Goal: Transaction & Acquisition: Purchase product/service

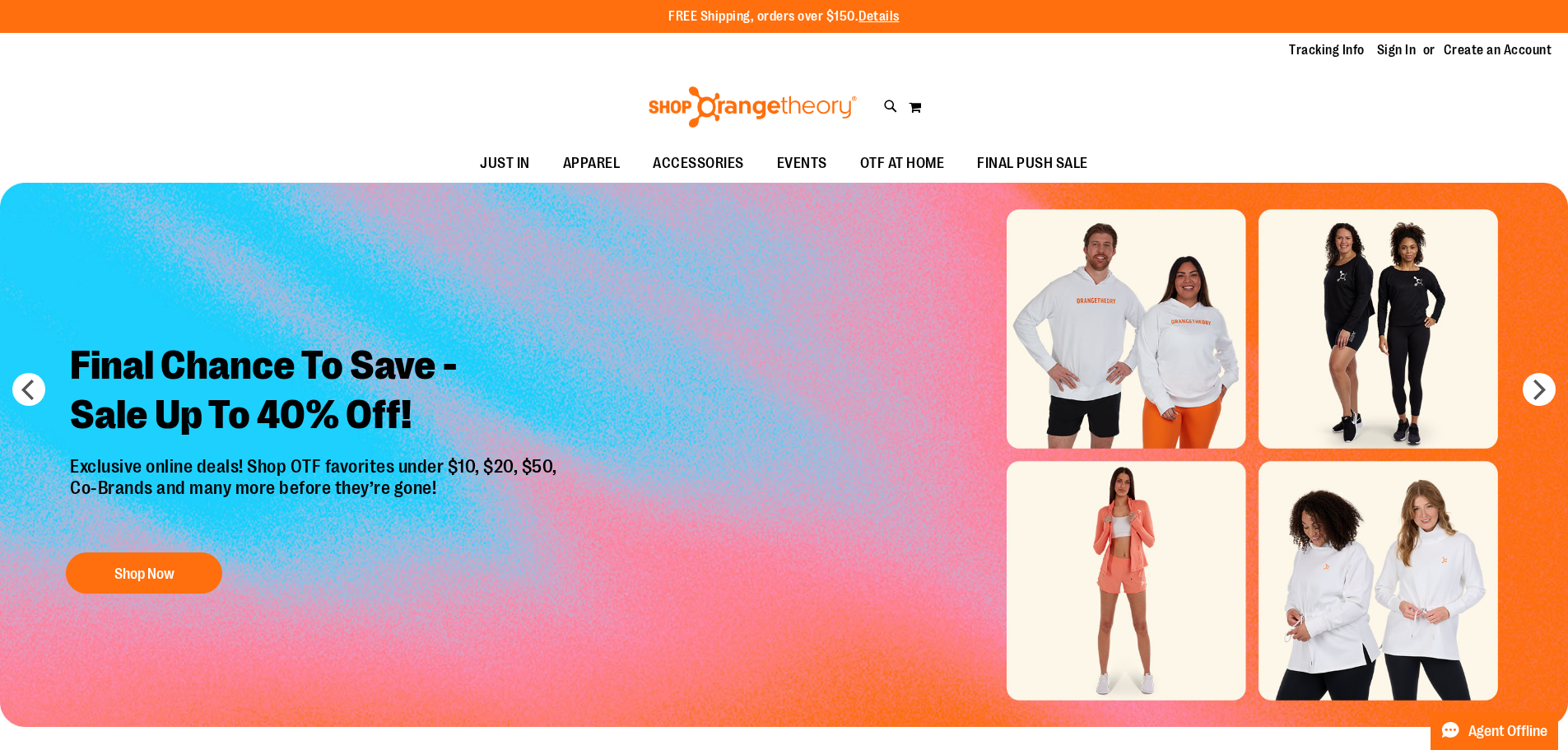
type input "**********"
drag, startPoint x: 0, startPoint y: 0, endPoint x: 1391, endPoint y: 51, distance: 1391.9
click at [1391, 51] on link "Sign In" at bounding box center [1397, 50] width 40 height 18
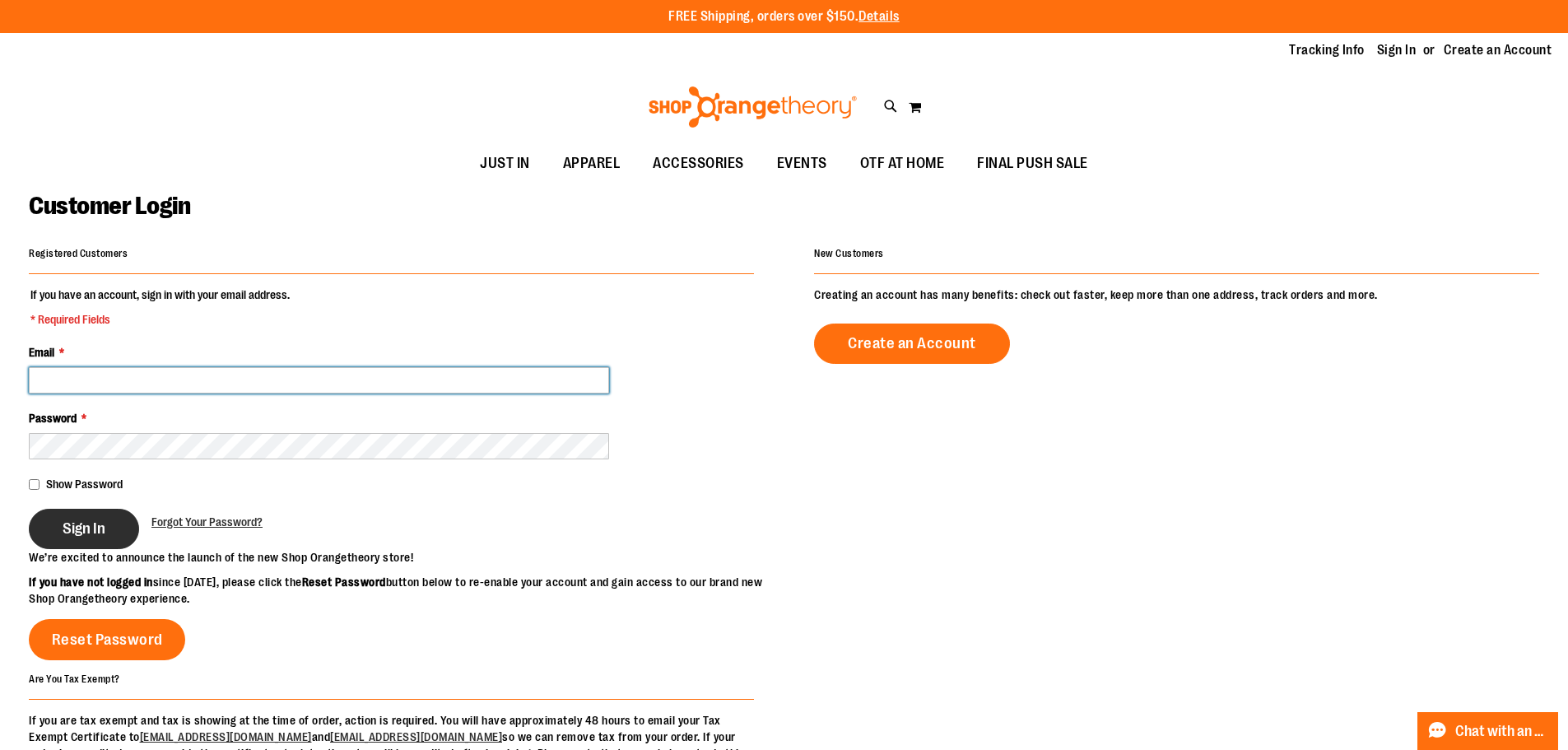
type input "**********"
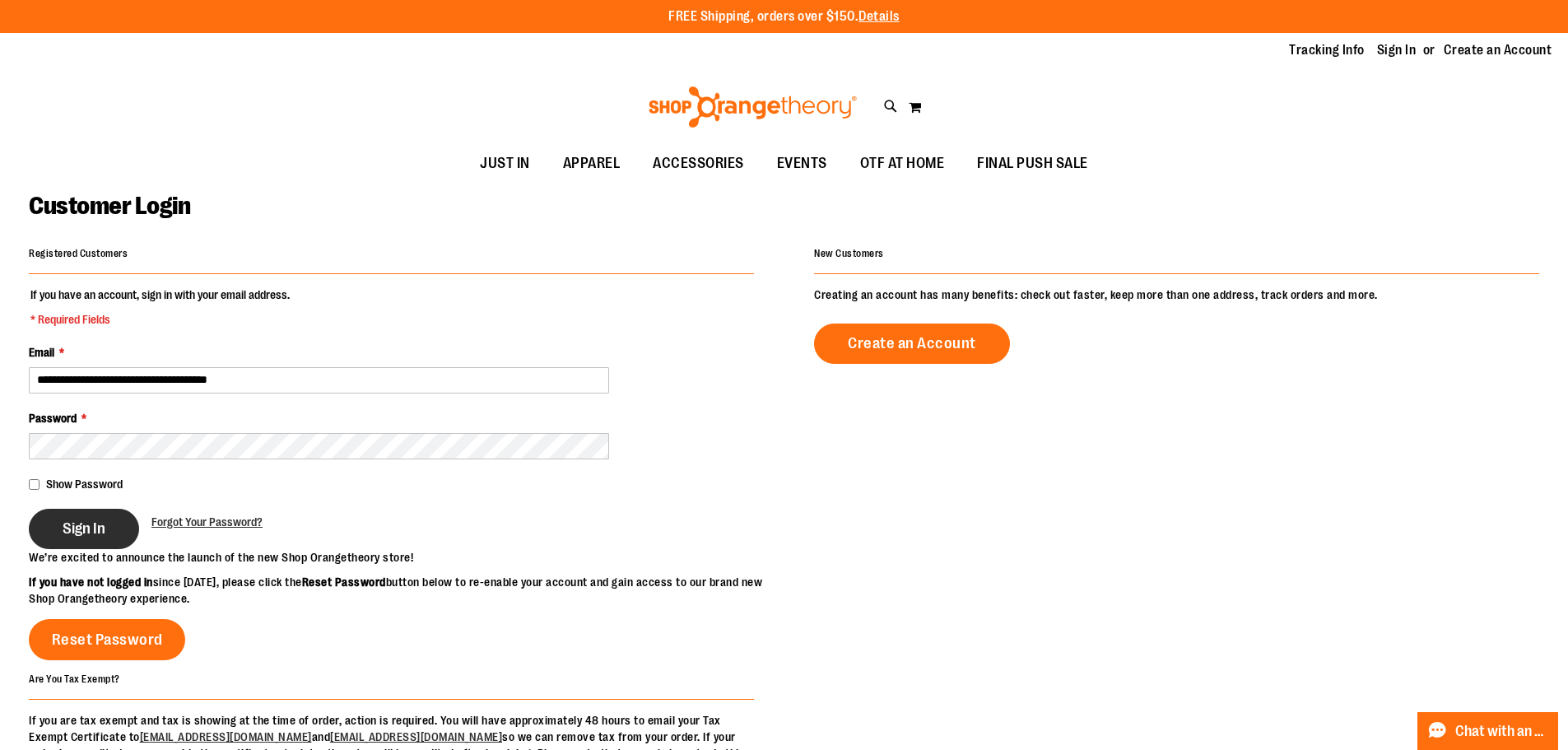
type input "**********"
click at [114, 523] on button "Sign In" at bounding box center [84, 529] width 110 height 41
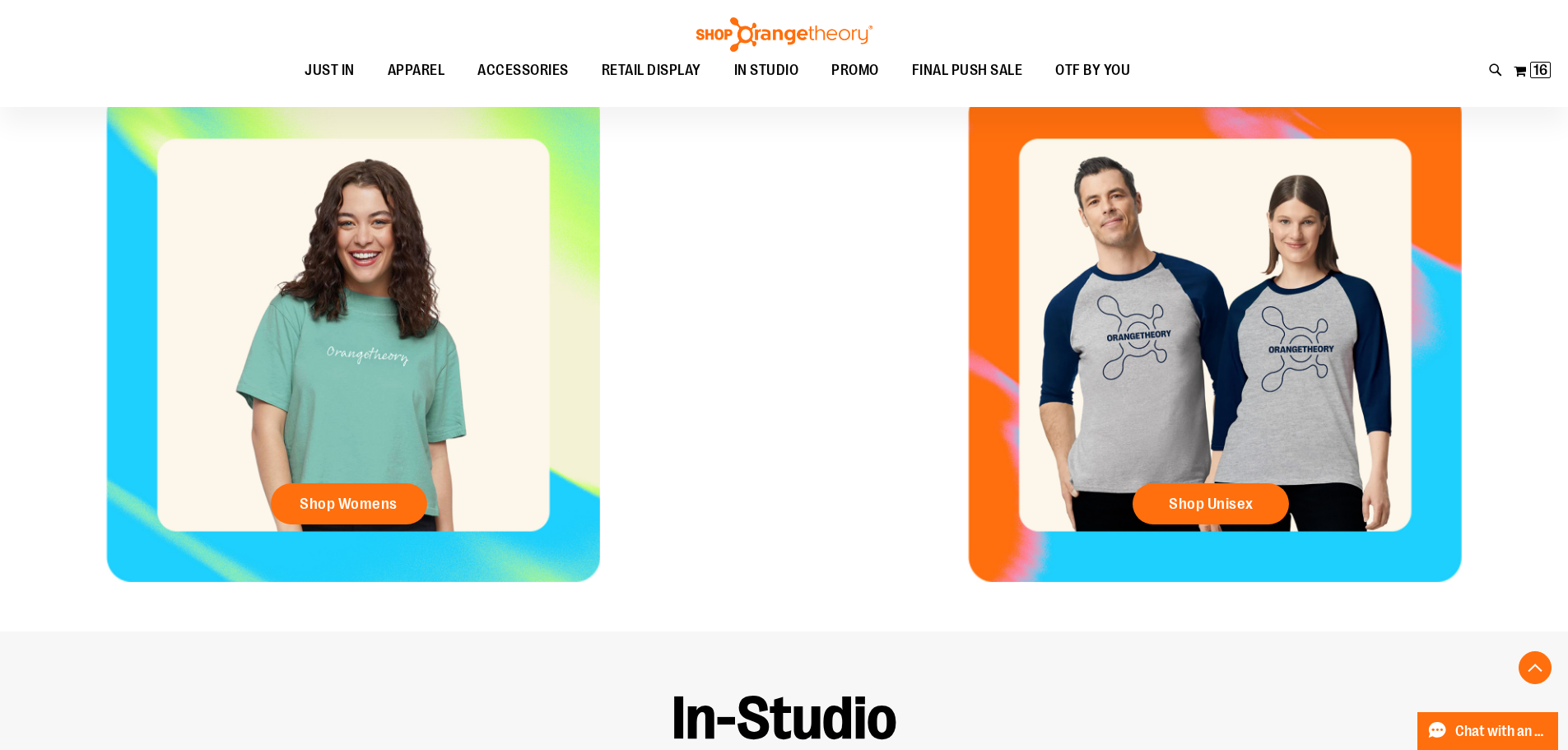
scroll to position [823, 0]
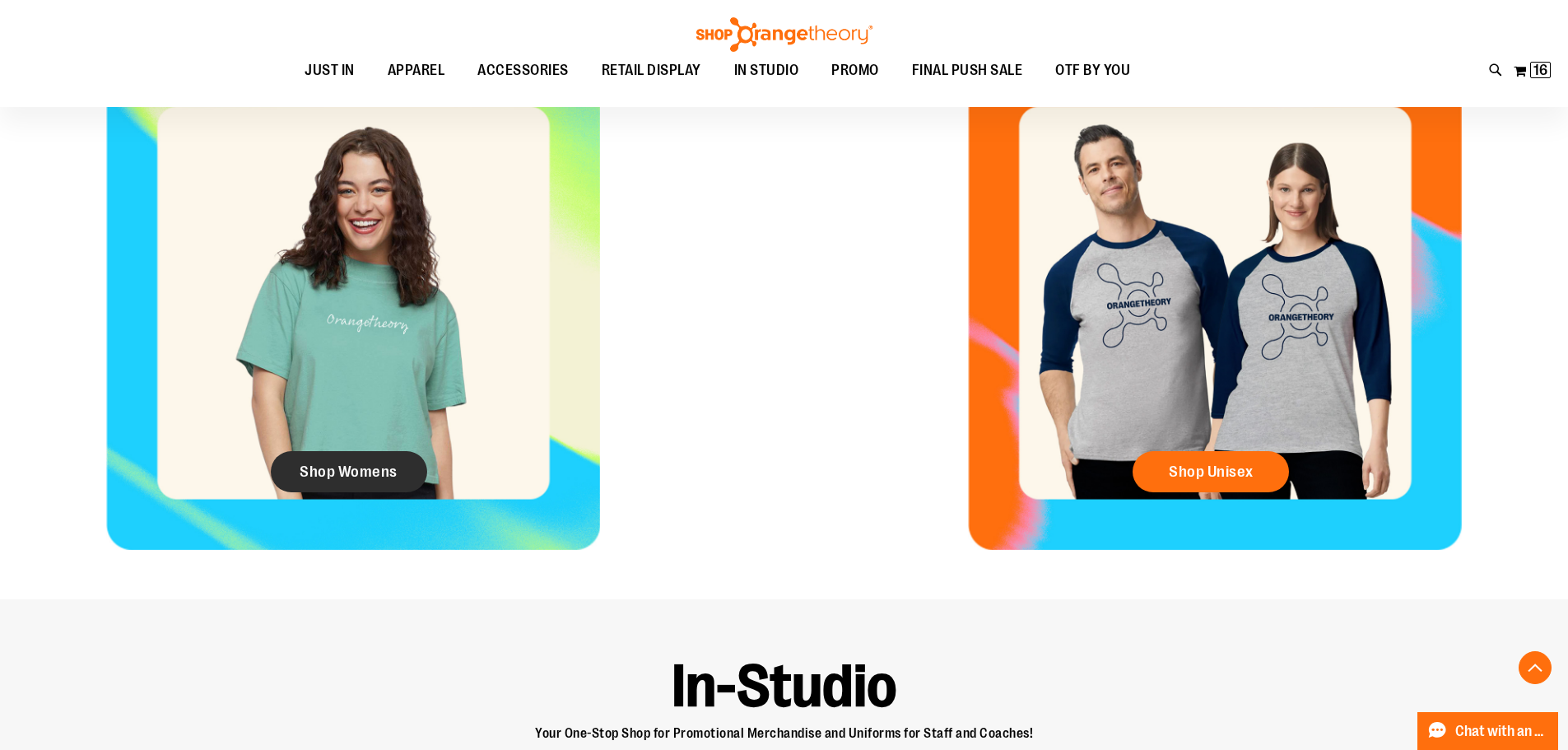
type input "**********"
click at [390, 467] on span "Shop Womens" at bounding box center [348, 471] width 97 height 18
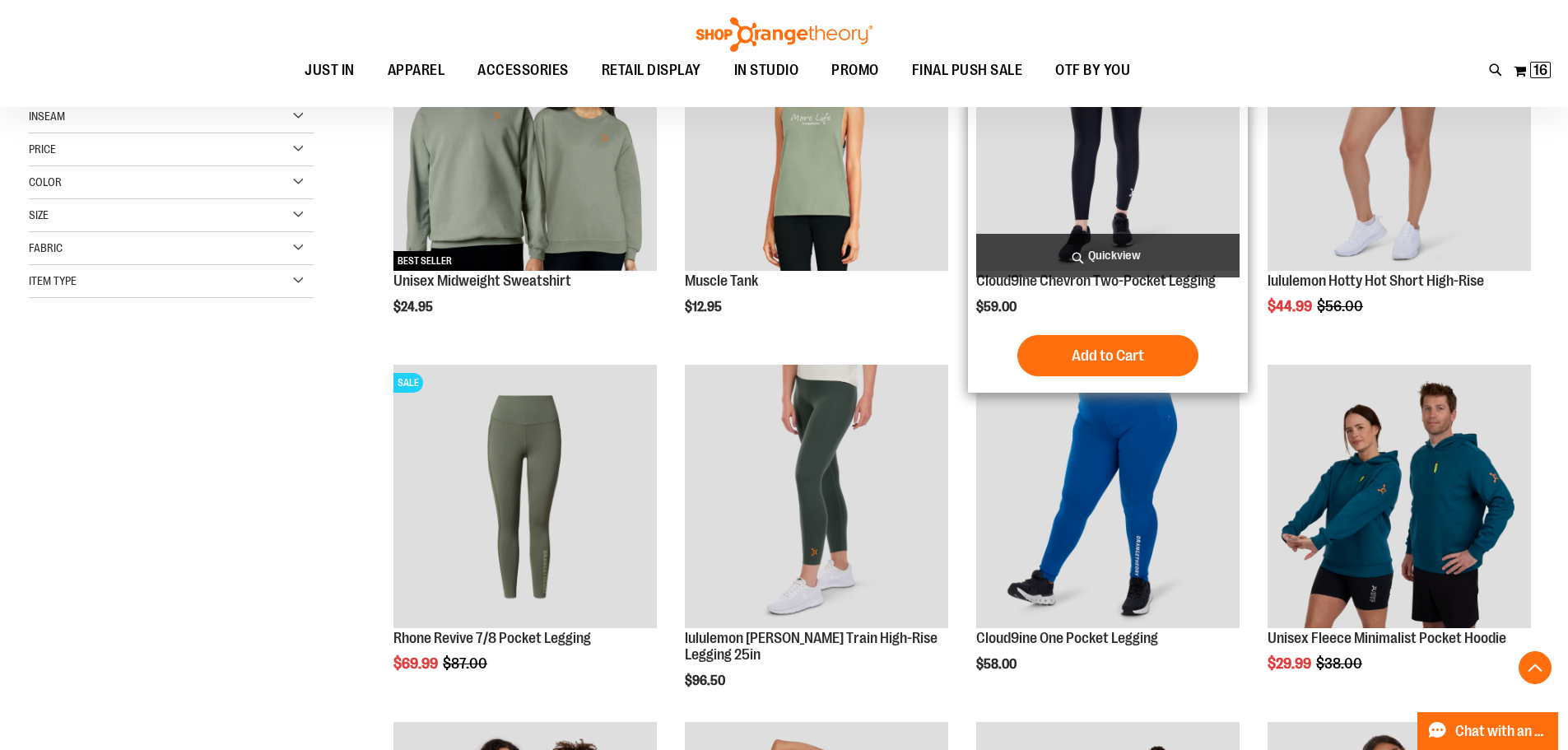
scroll to position [328, 0]
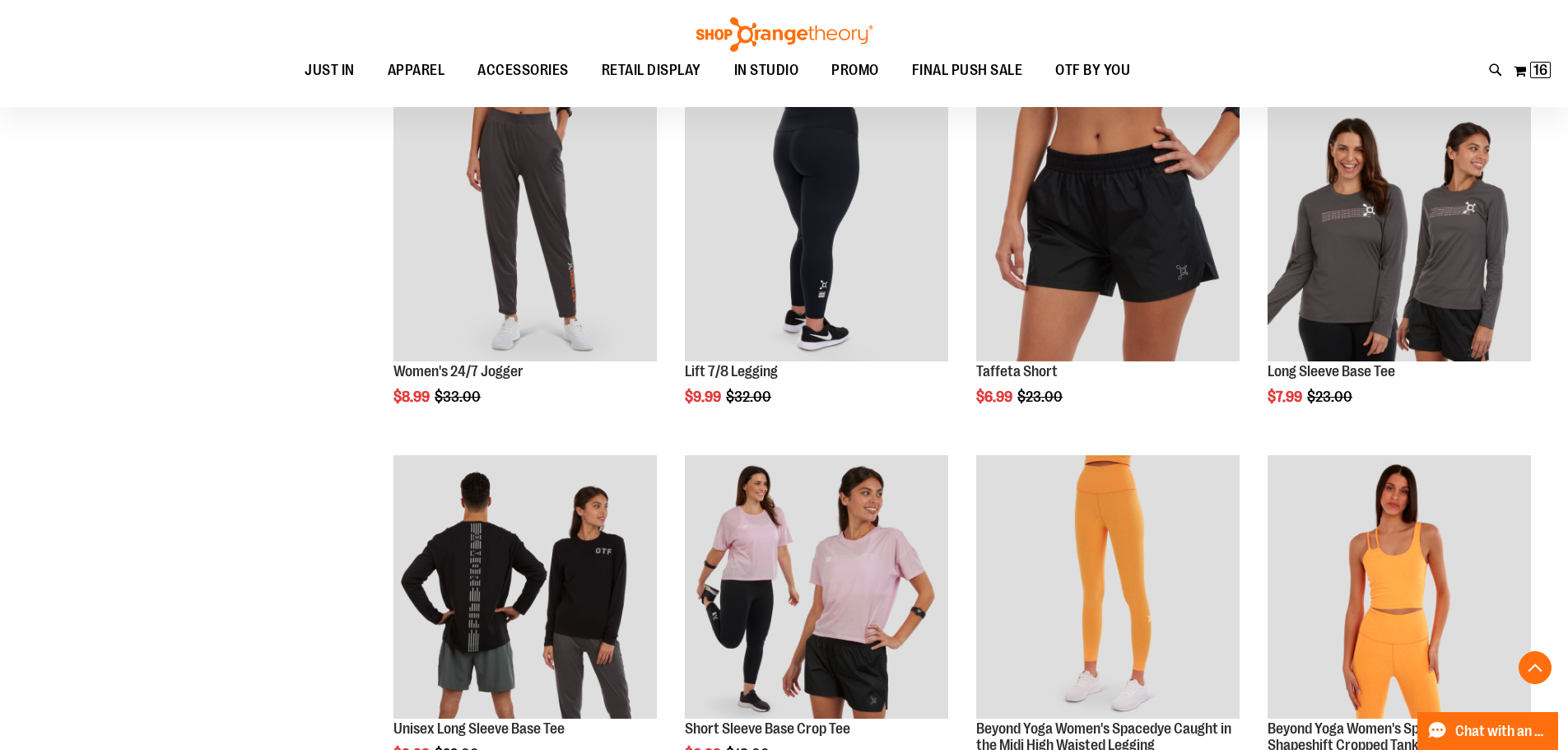
scroll to position [1316, 0]
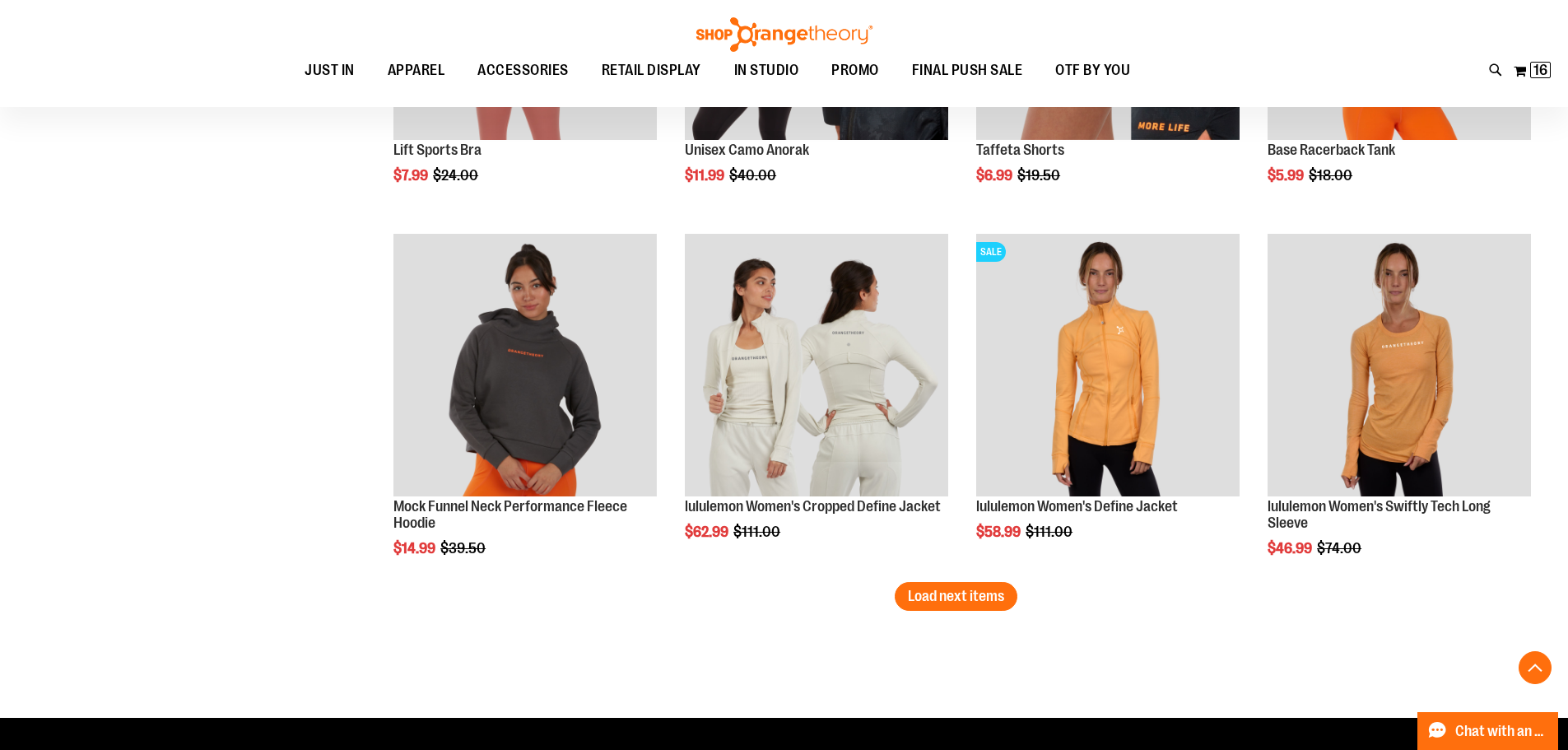
scroll to position [2963, 0]
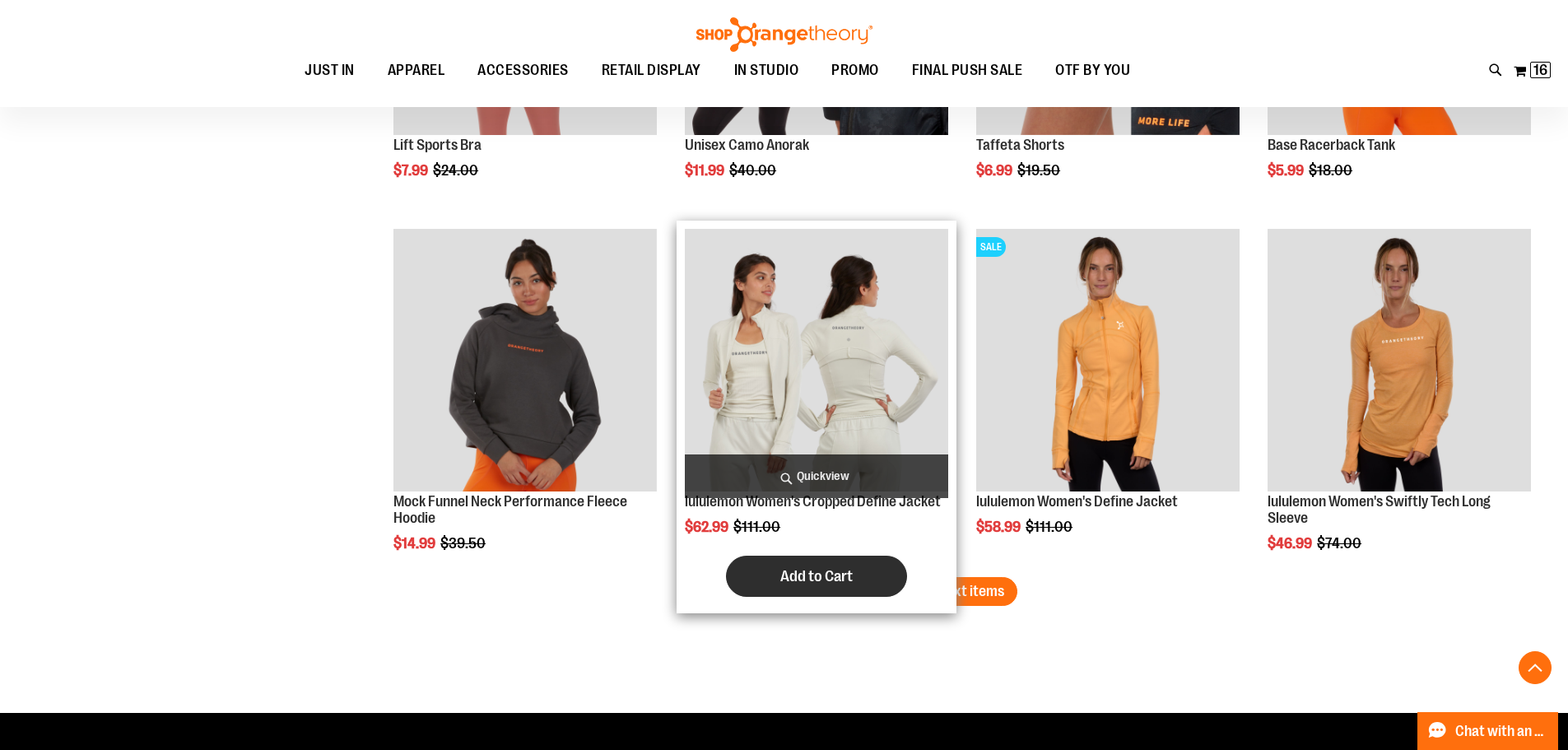
type input "**********"
click at [893, 576] on button "Add to Cart" at bounding box center [816, 576] width 181 height 41
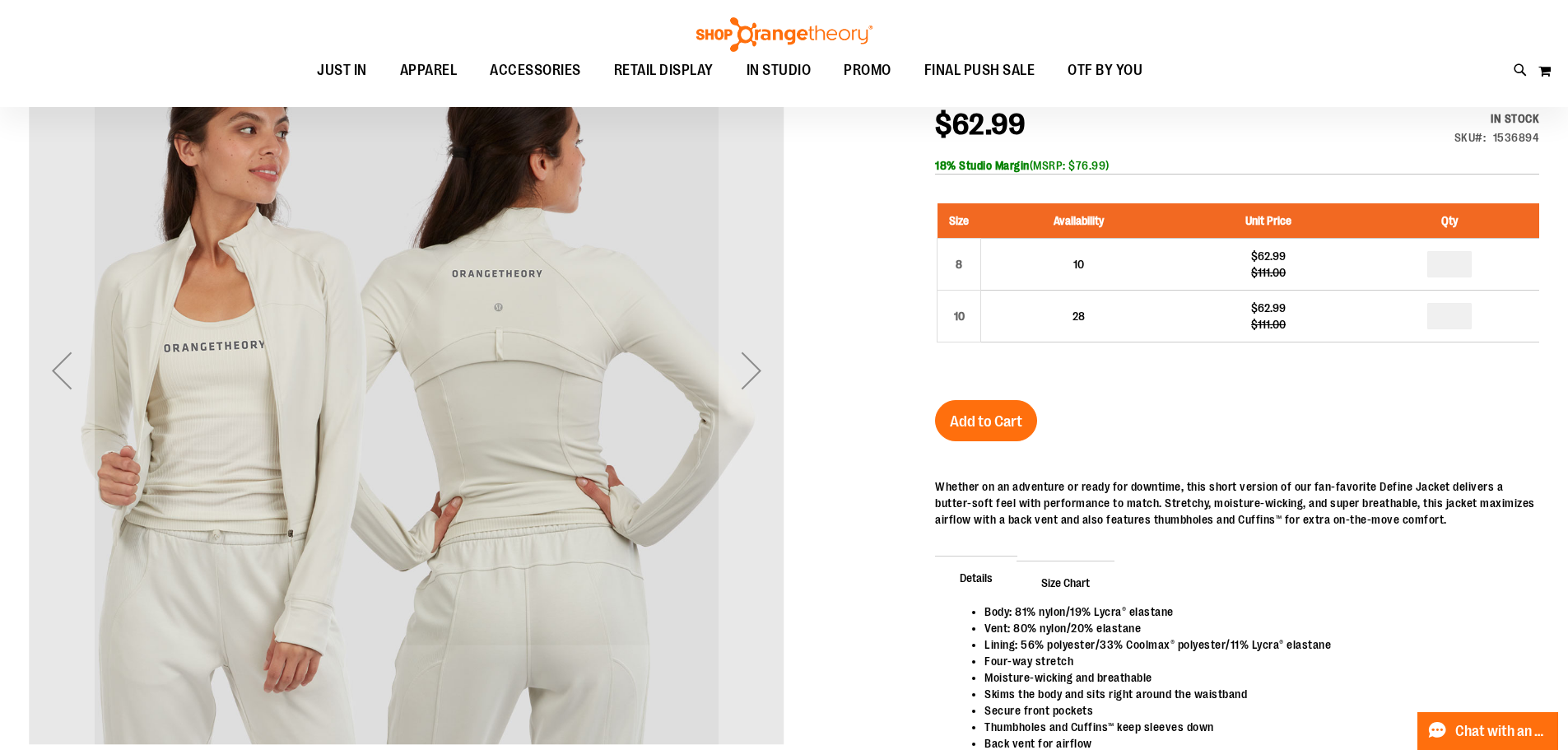
scroll to position [289, 0]
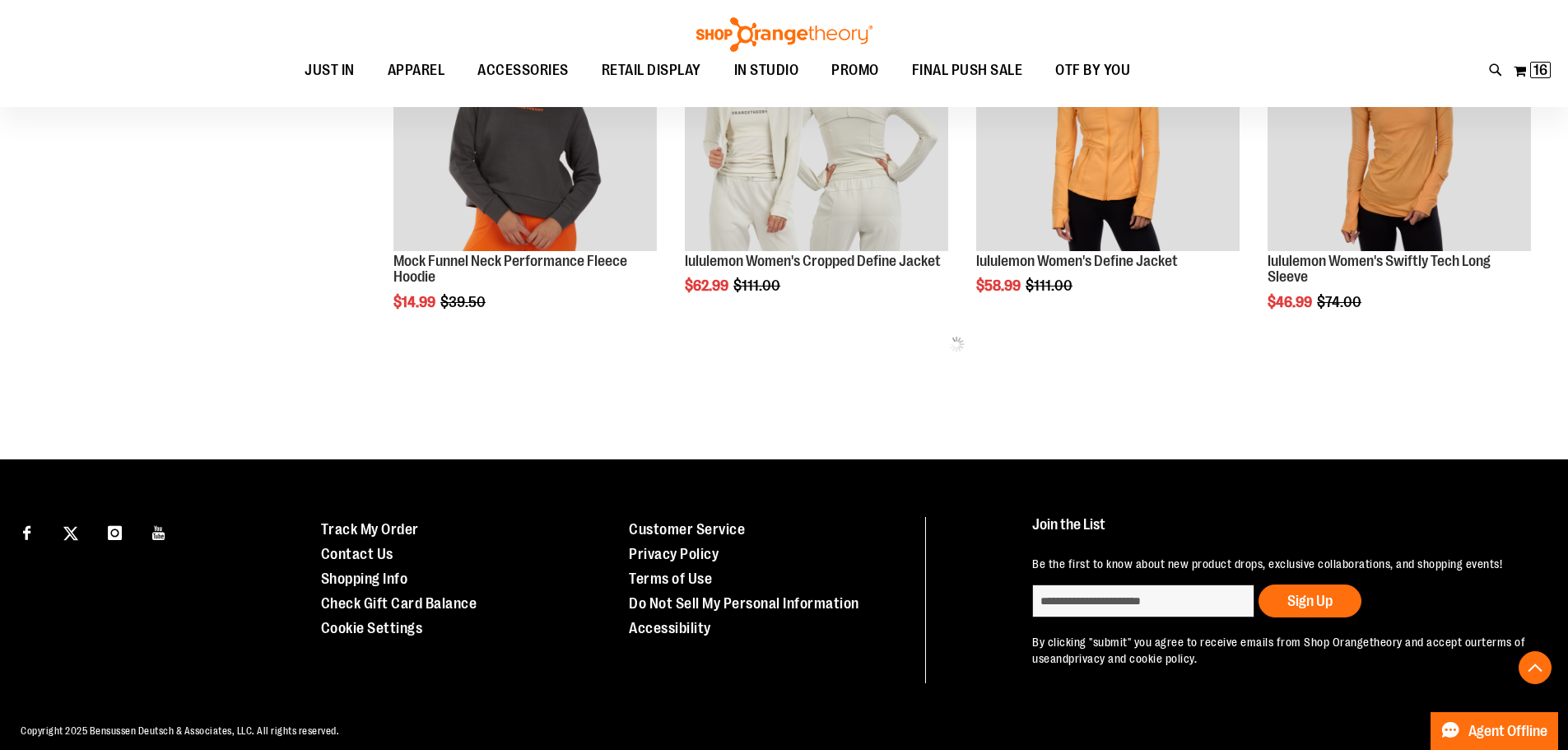
scroll to position [1120, 0]
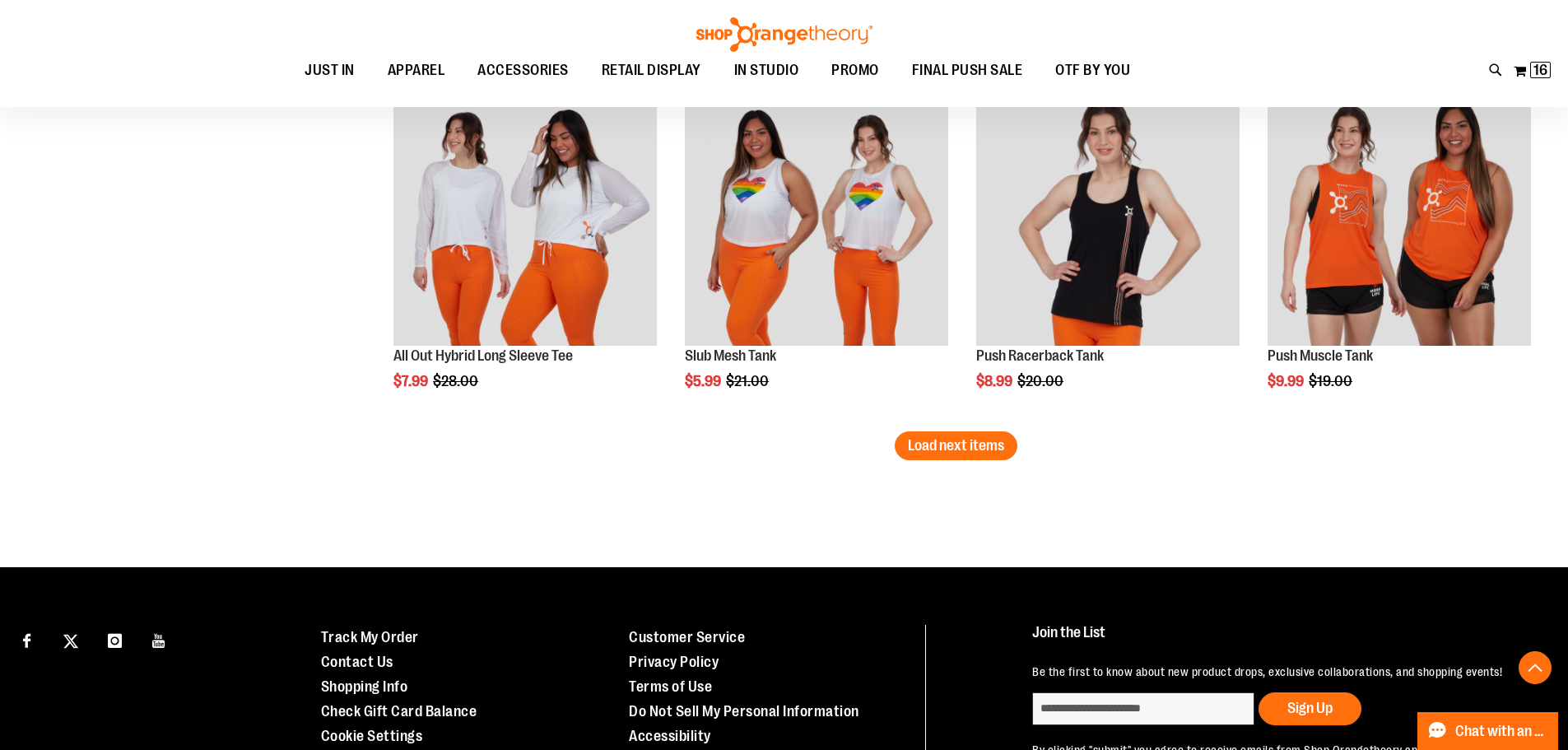
scroll to position [3178, 0]
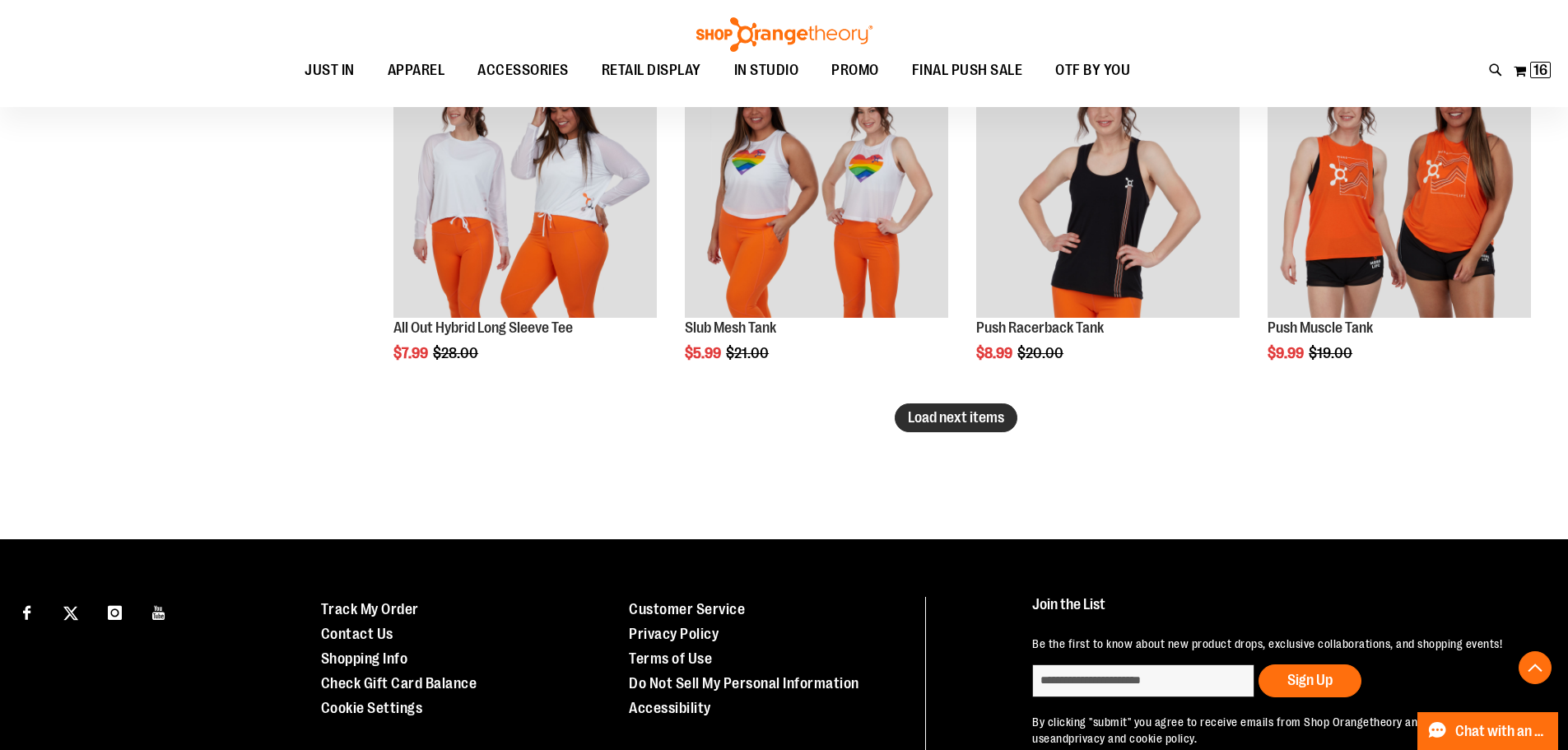
type input "**********"
click at [945, 422] on span "Load next items" at bounding box center [956, 417] width 96 height 17
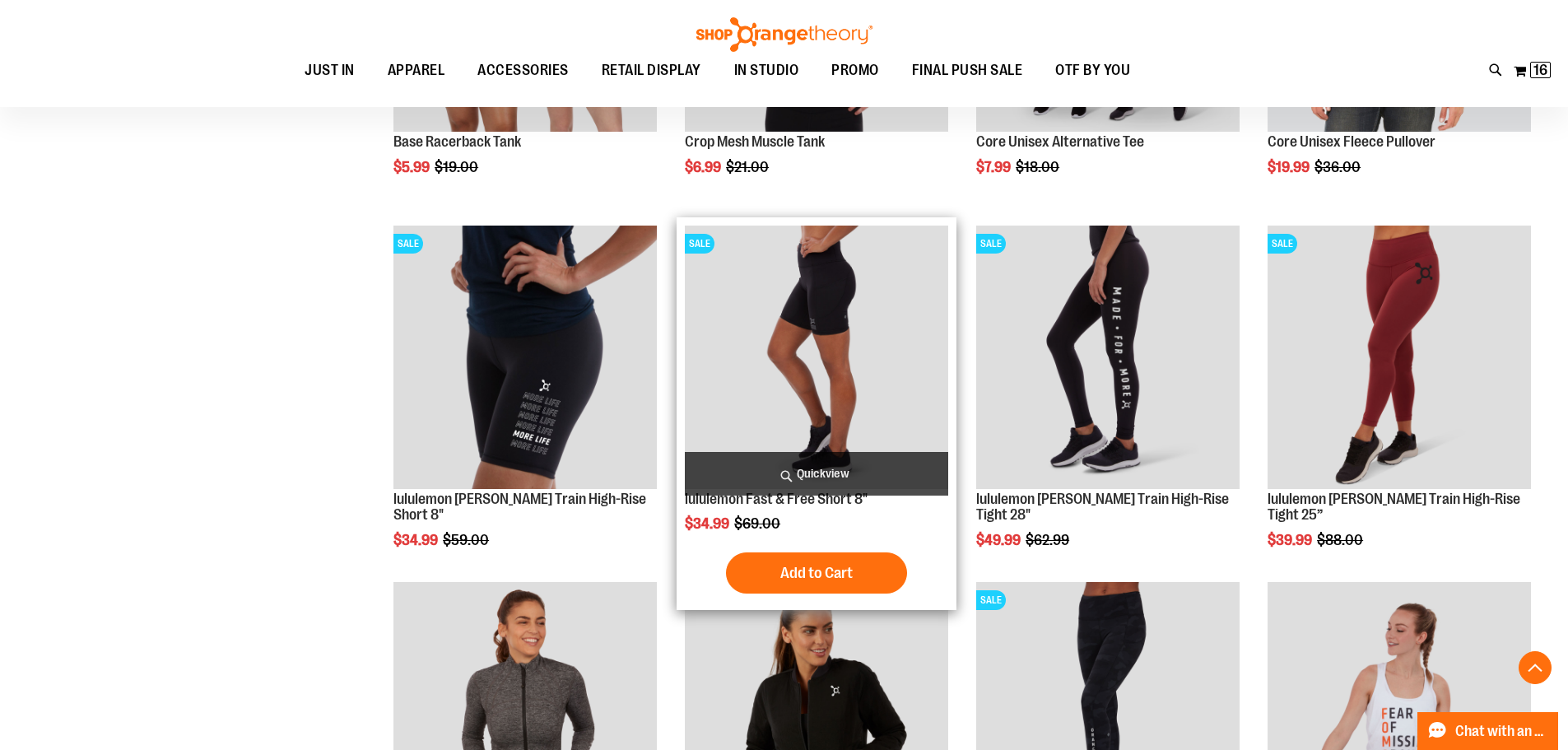
scroll to position [4001, 0]
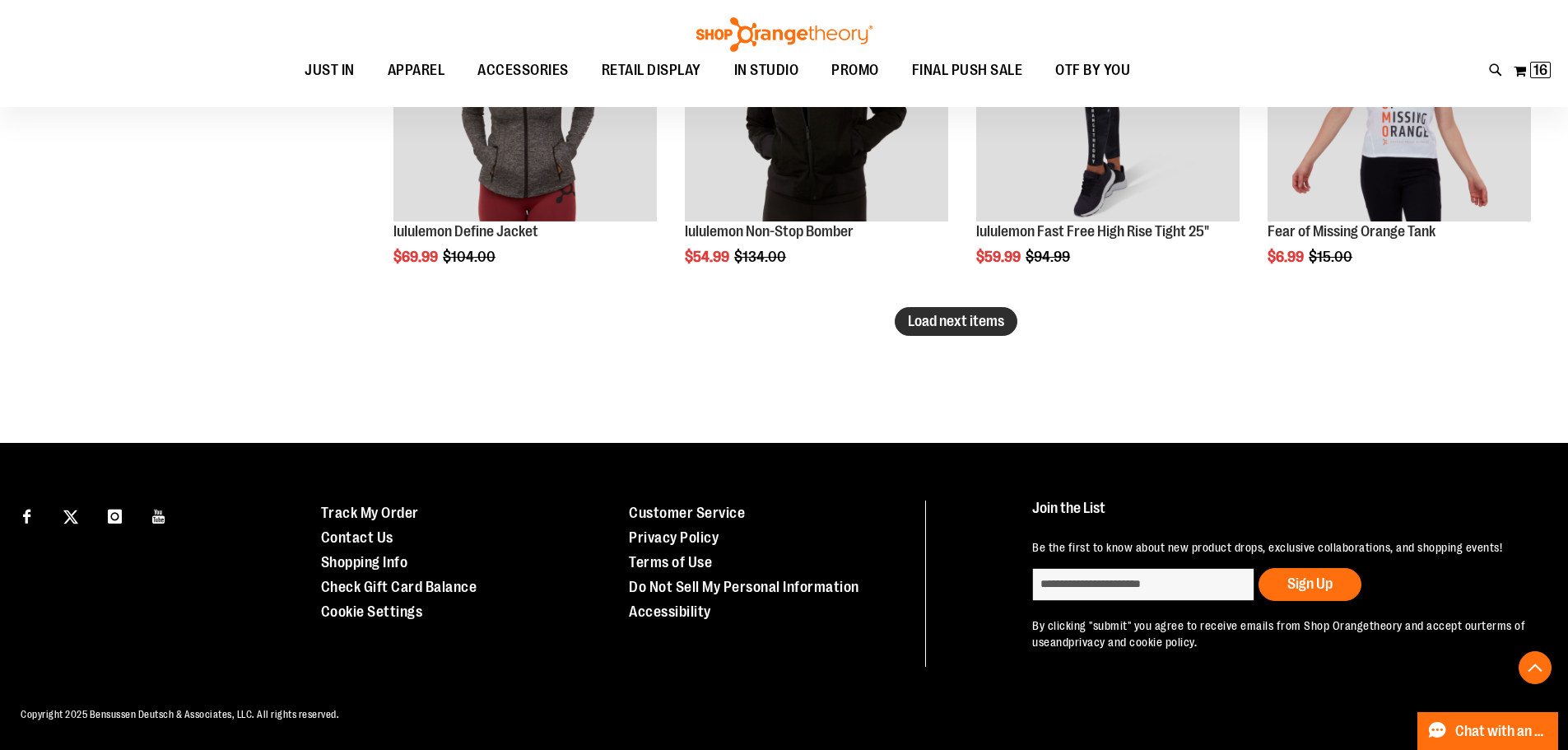
click at [977, 327] on span "Load next items" at bounding box center [956, 321] width 96 height 17
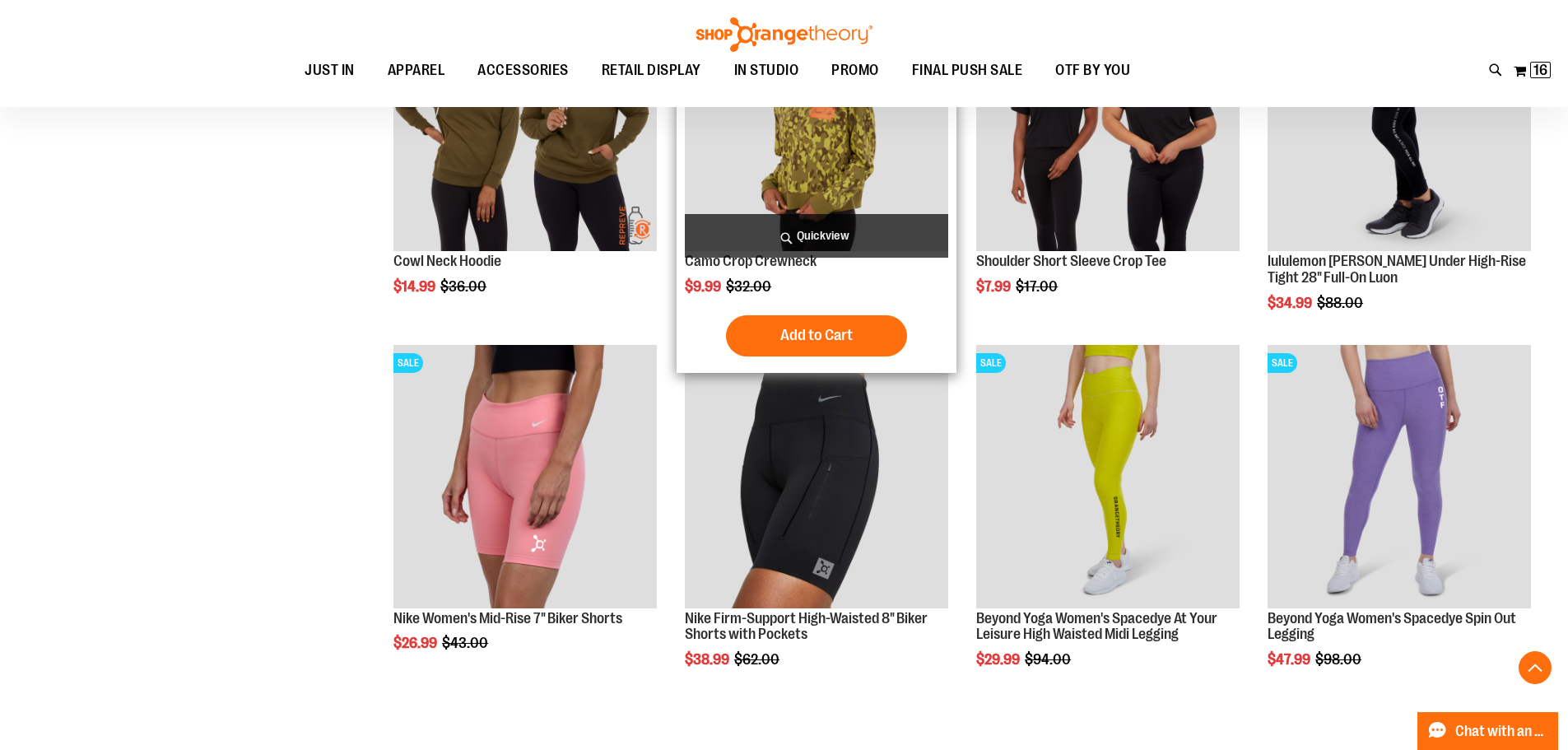
scroll to position [4675, 0]
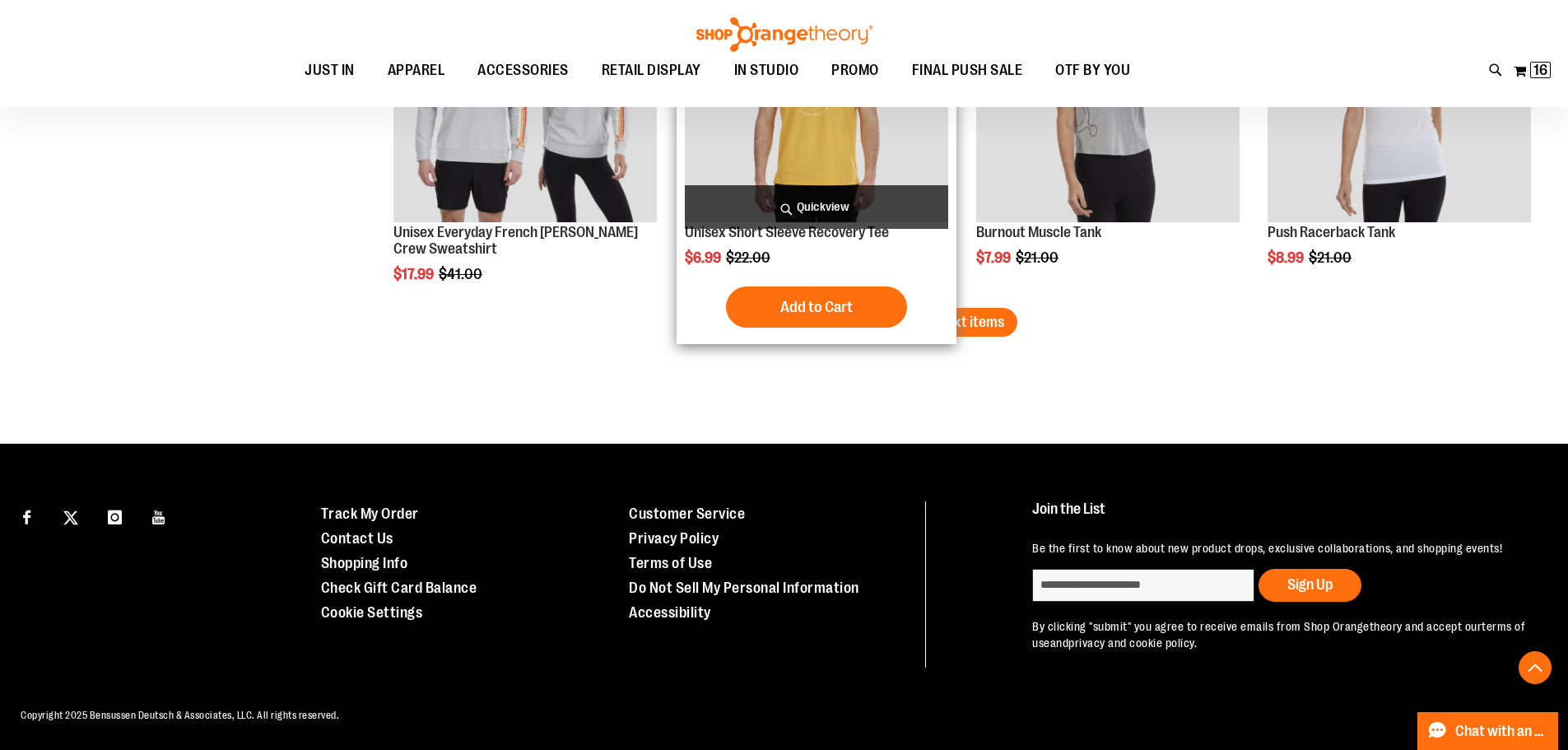
click at [947, 327] on span "Load next items" at bounding box center [956, 321] width 96 height 17
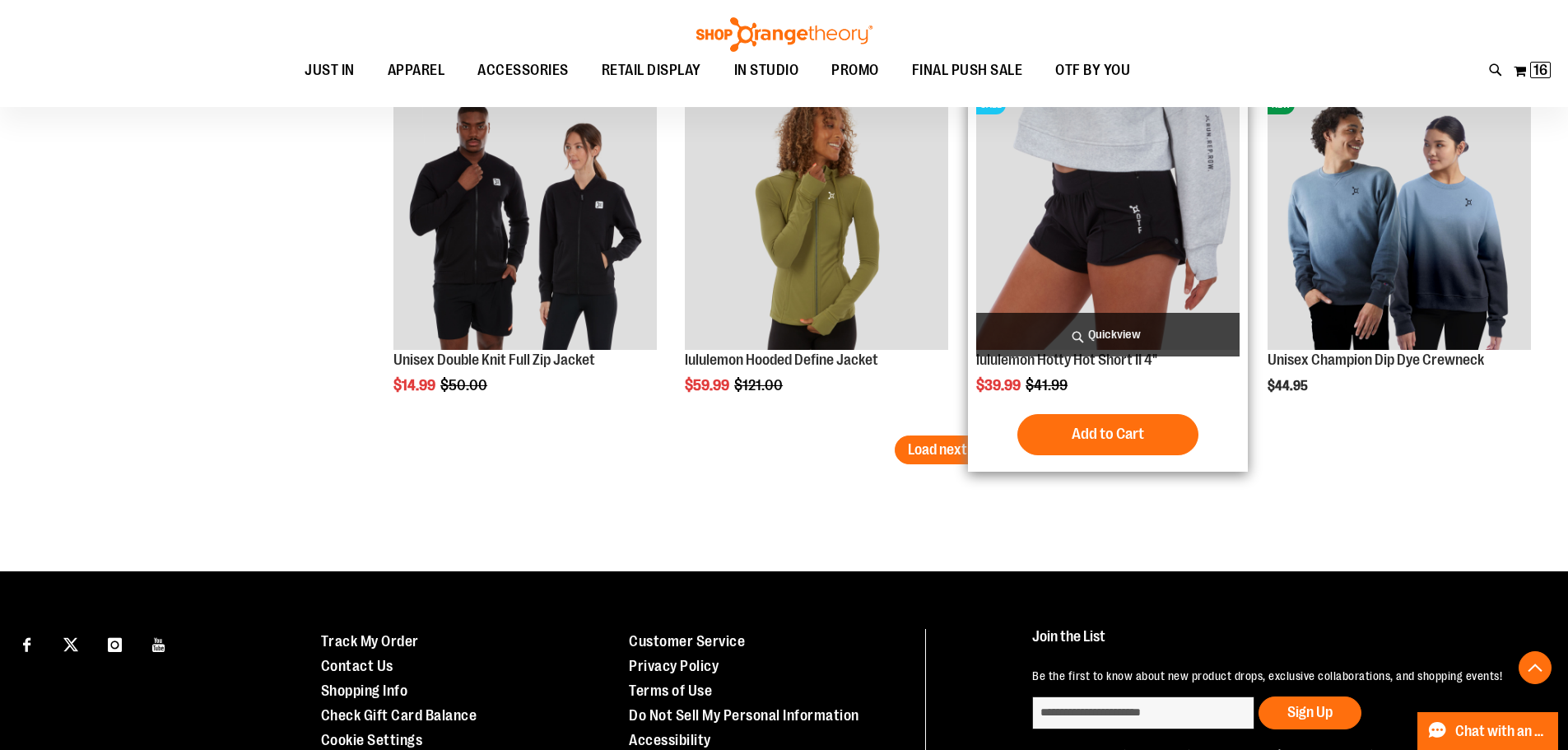
scroll to position [6404, 0]
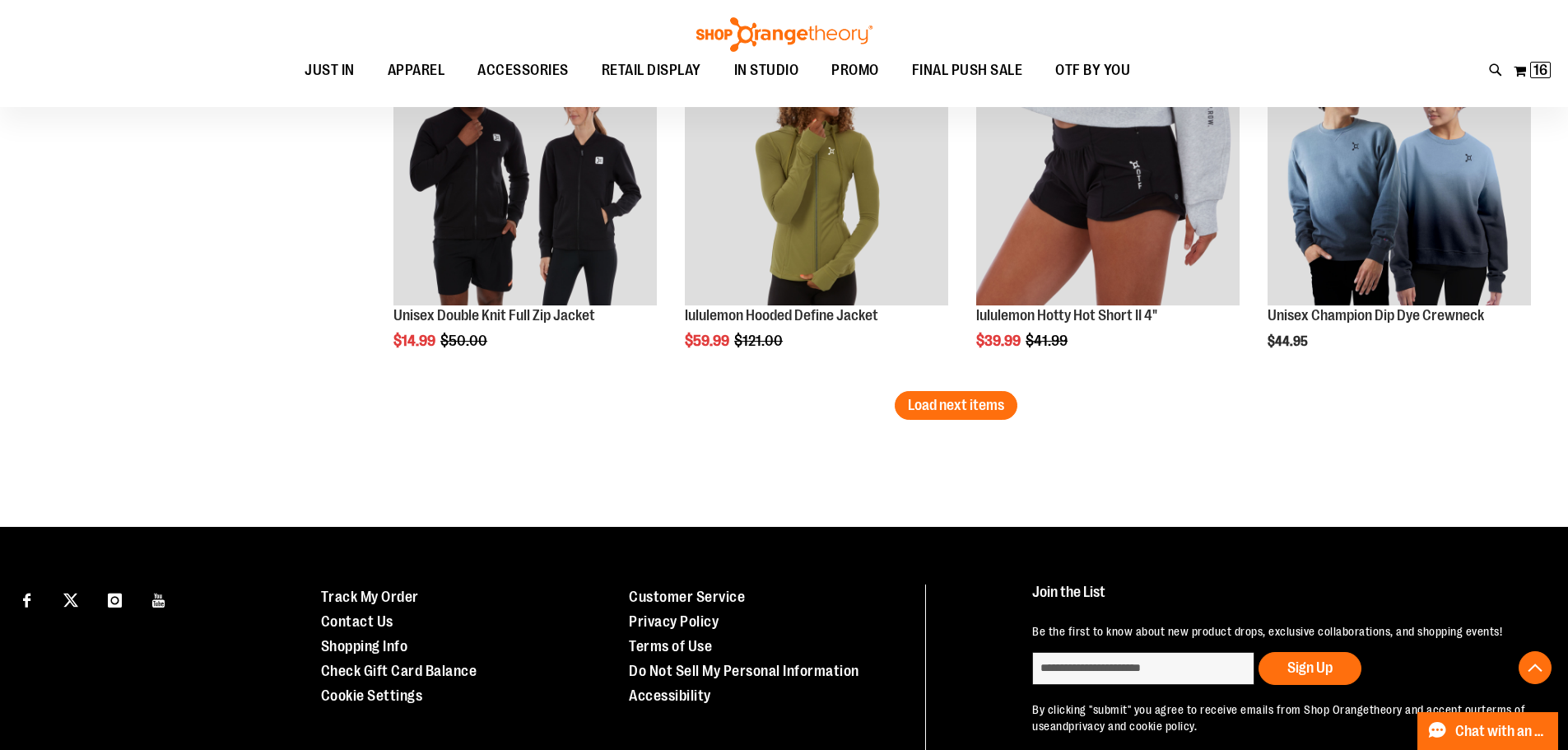
click at [957, 405] on span "Load next items" at bounding box center [956, 405] width 96 height 17
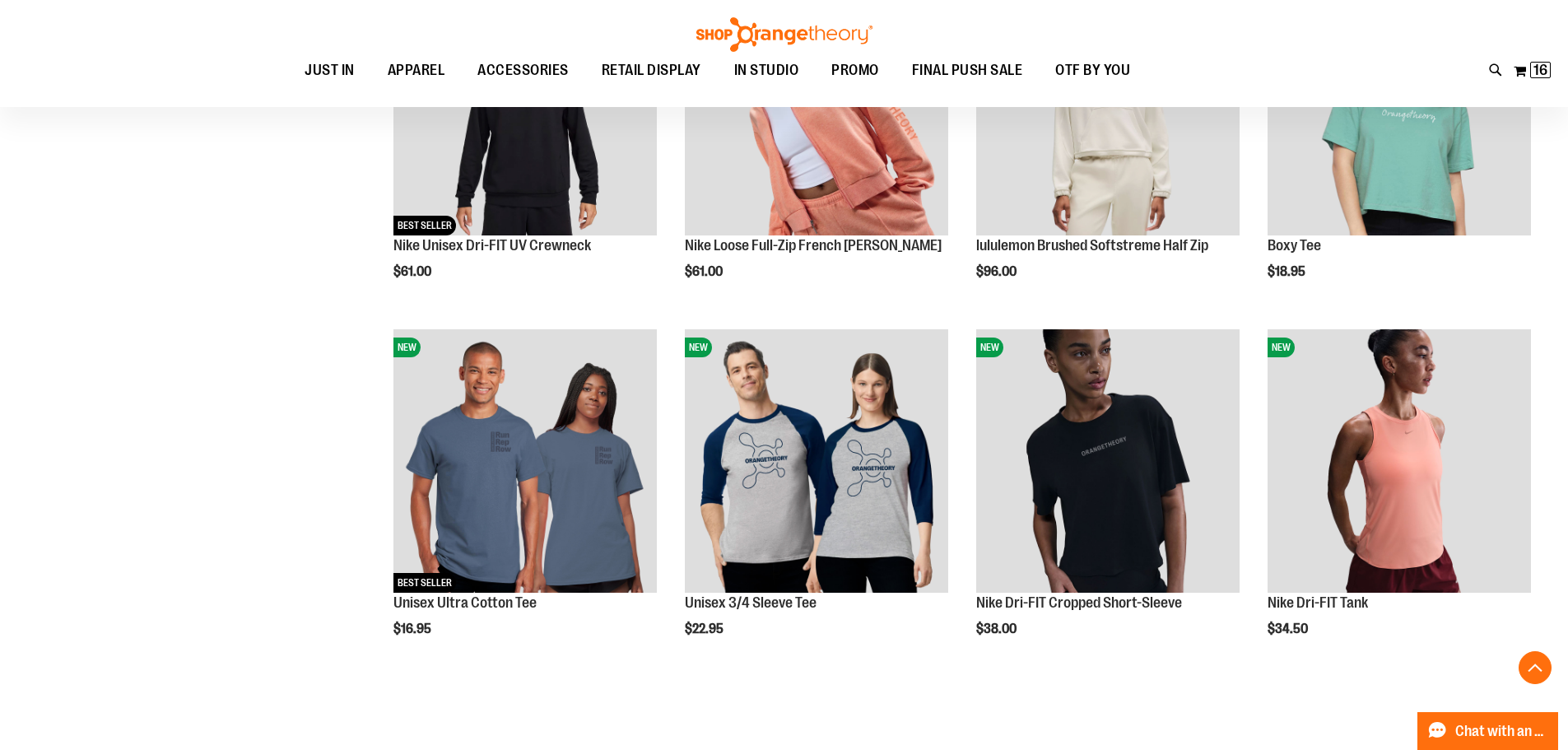
scroll to position [7226, 0]
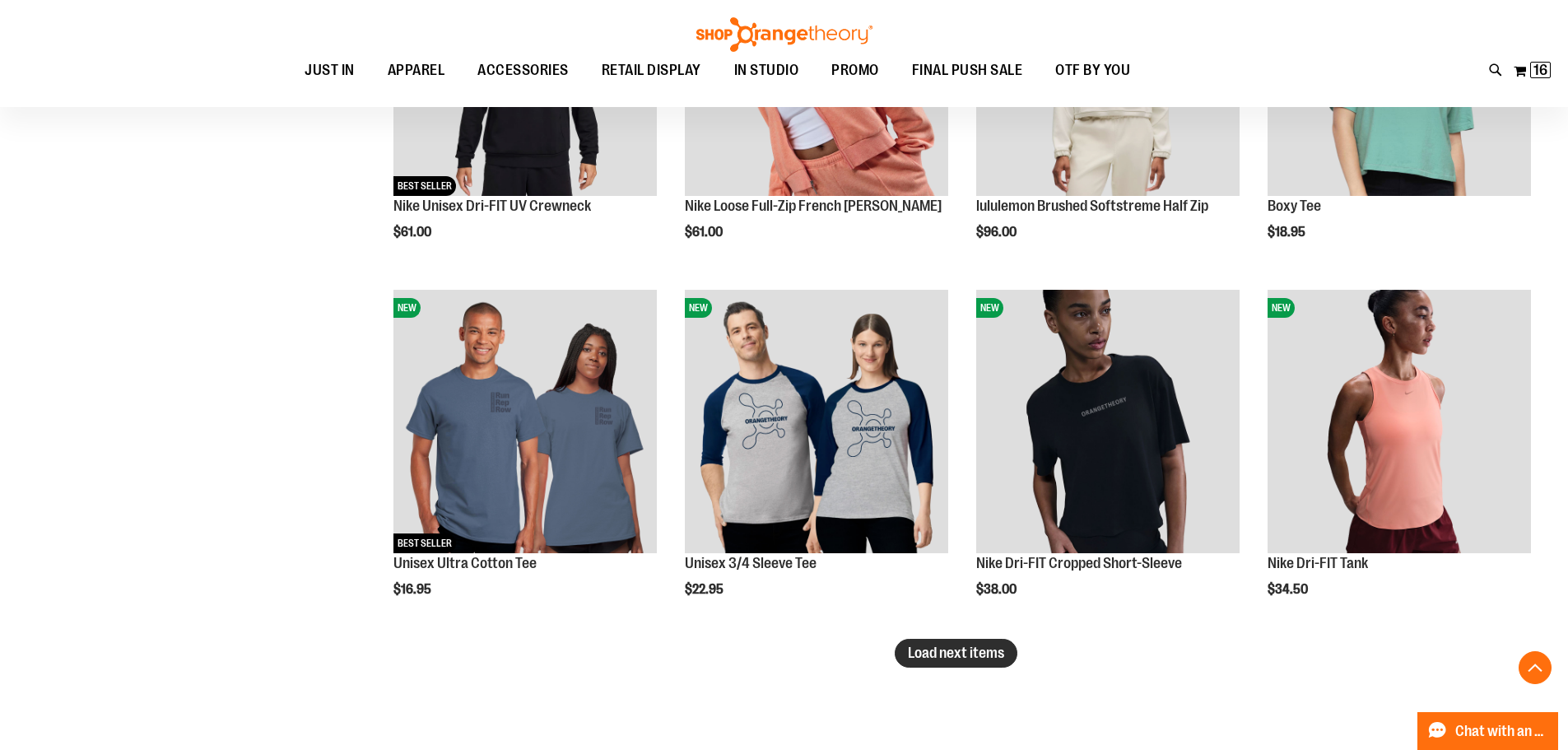
click at [936, 650] on span "Load next items" at bounding box center [956, 653] width 96 height 17
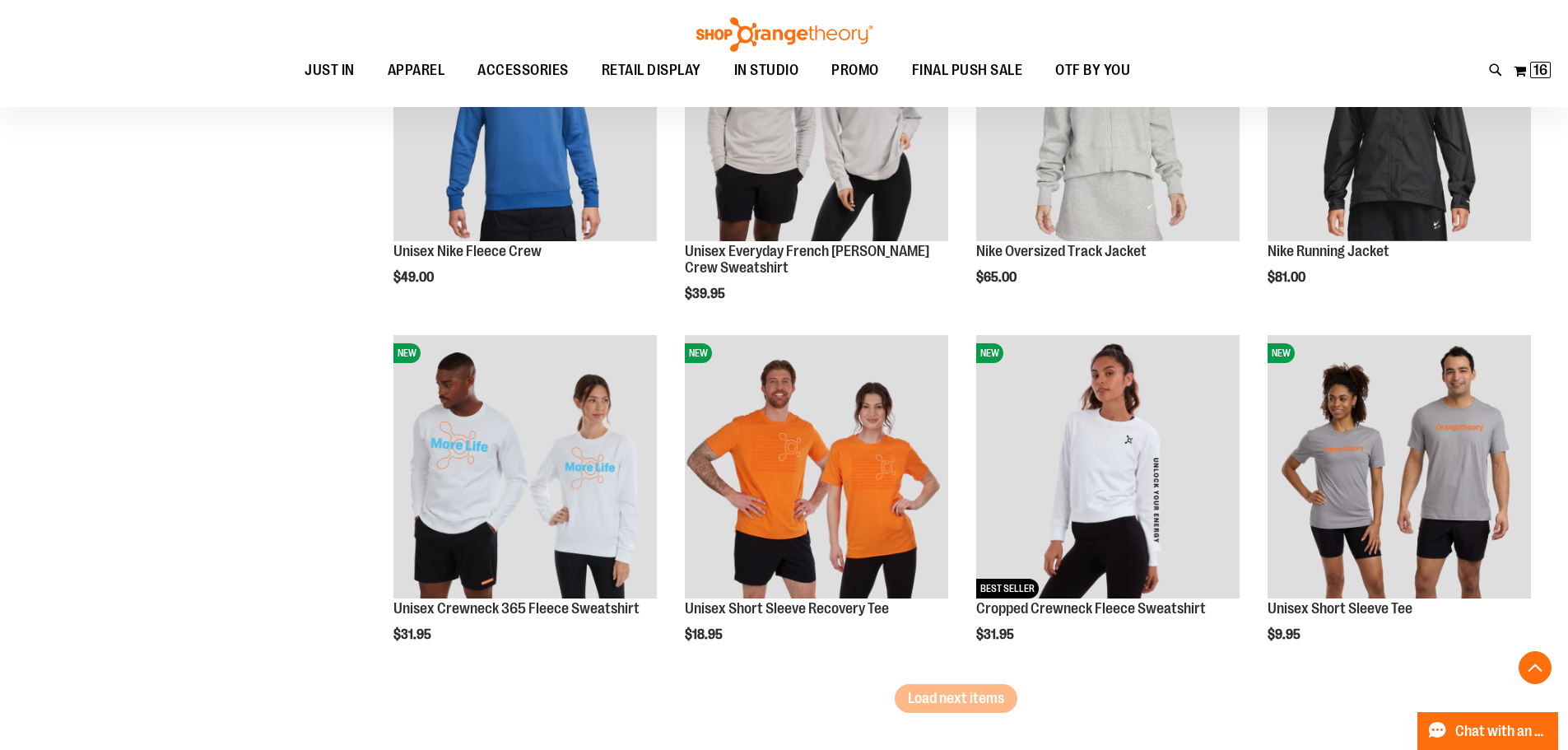
scroll to position [8297, 0]
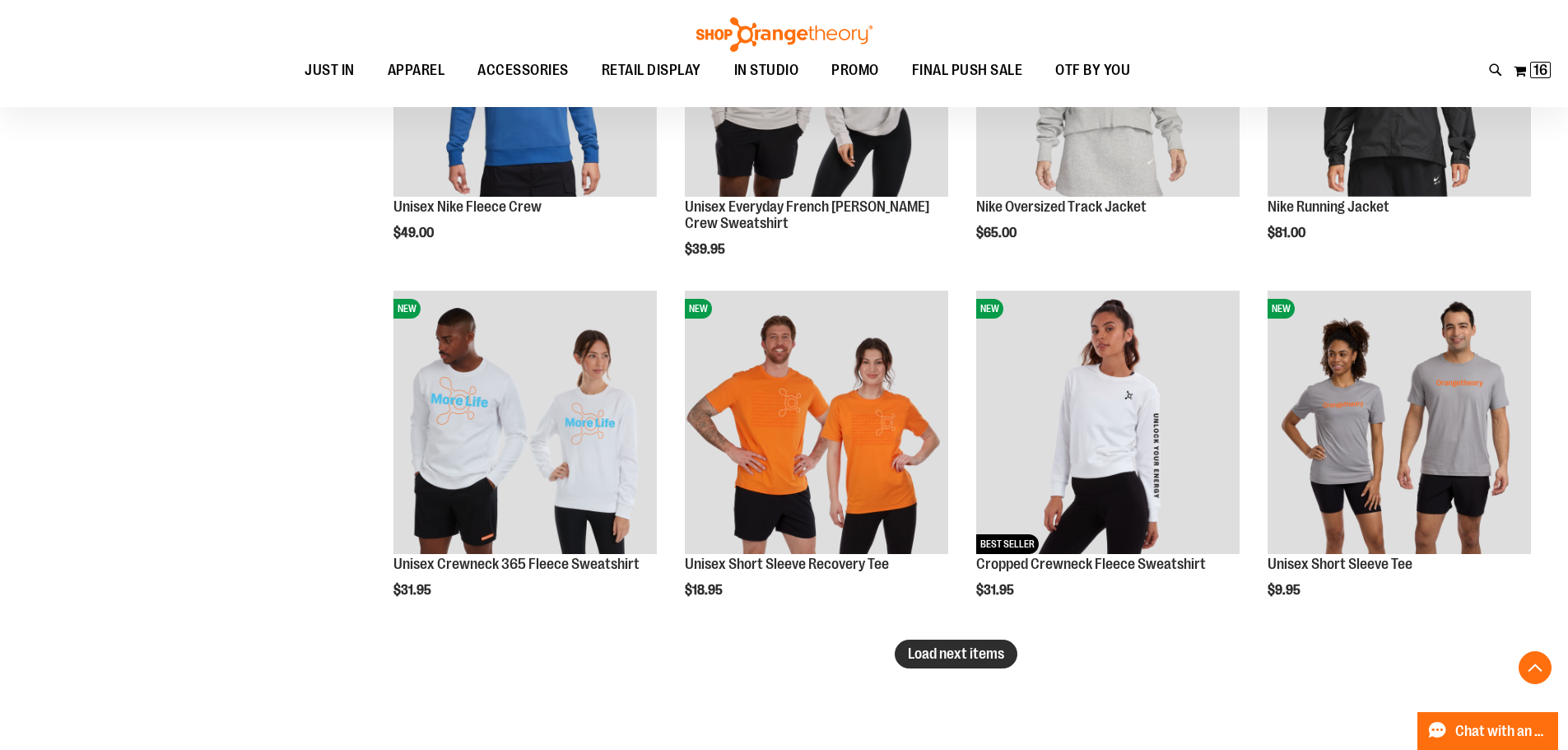
click at [951, 662] on button "Load next items" at bounding box center [956, 654] width 122 height 29
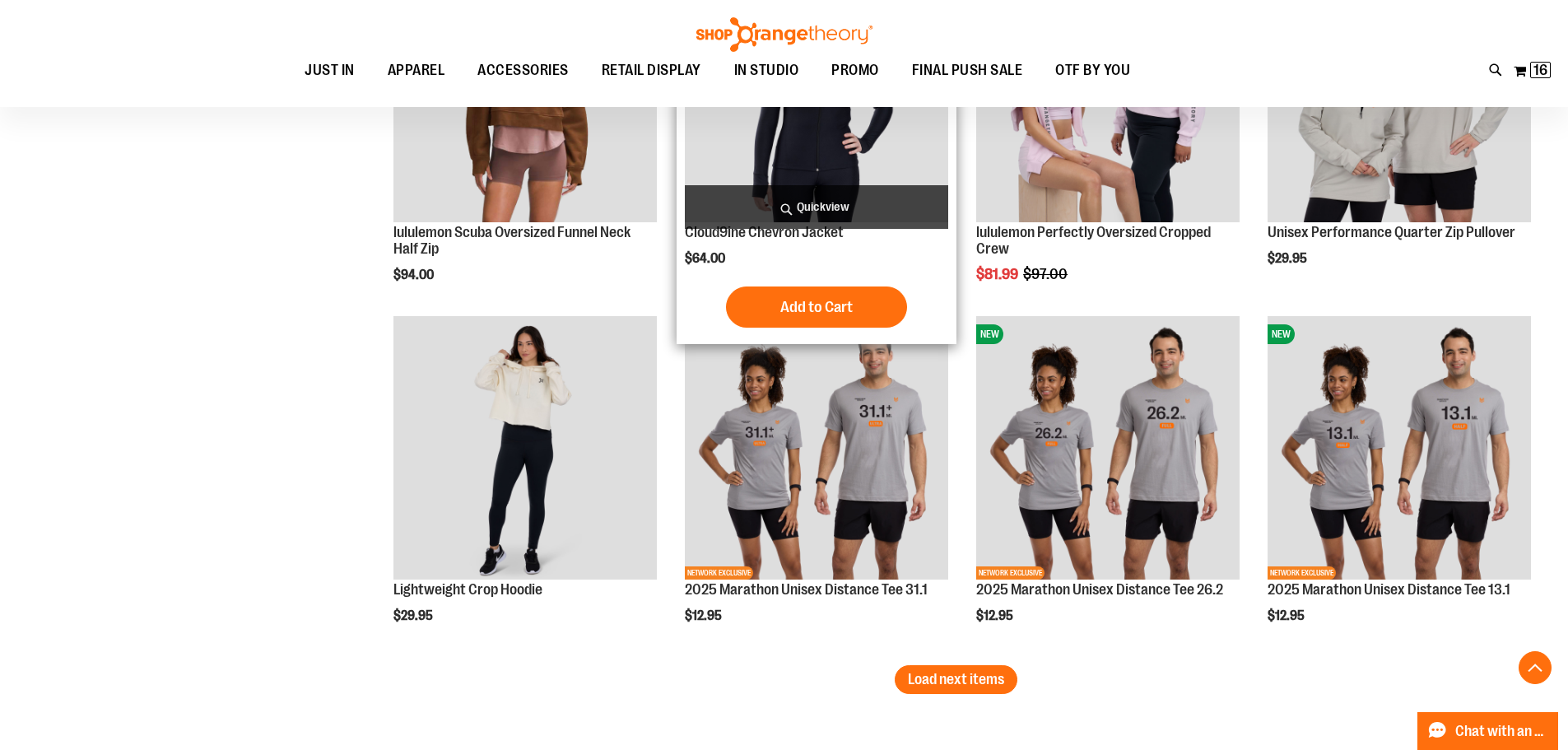
scroll to position [9367, 0]
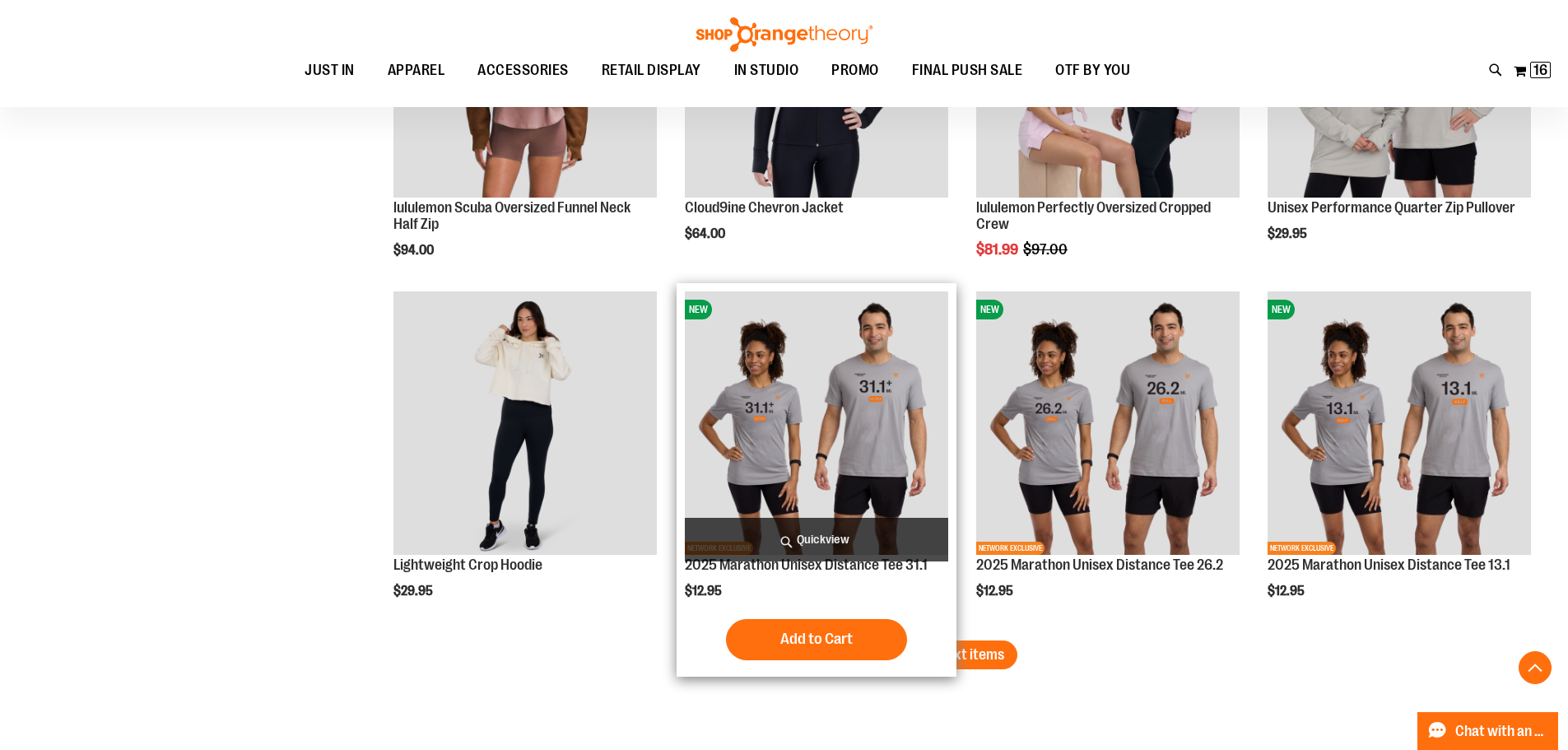
click at [965, 647] on span "Load next items" at bounding box center [956, 655] width 96 height 17
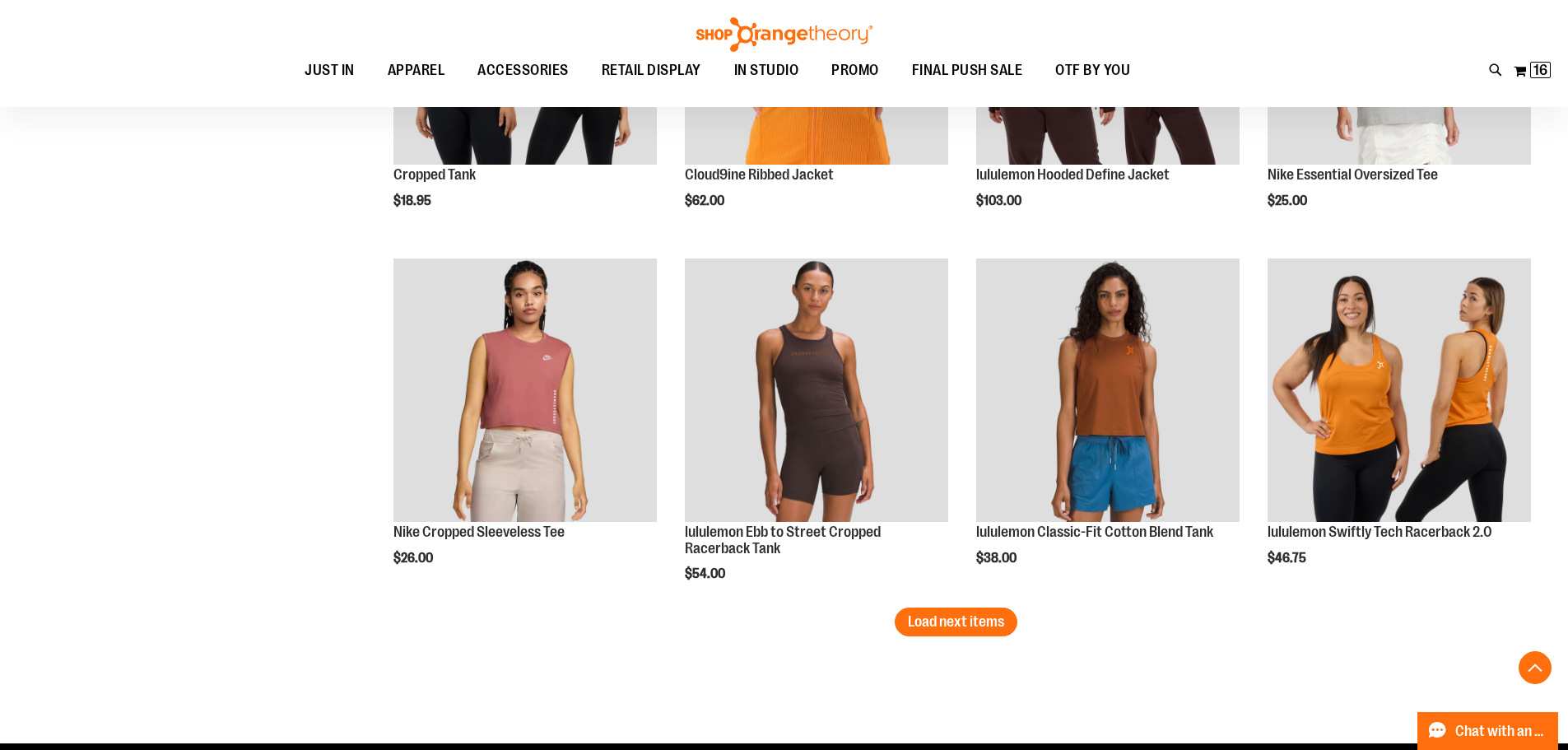
scroll to position [10602, 0]
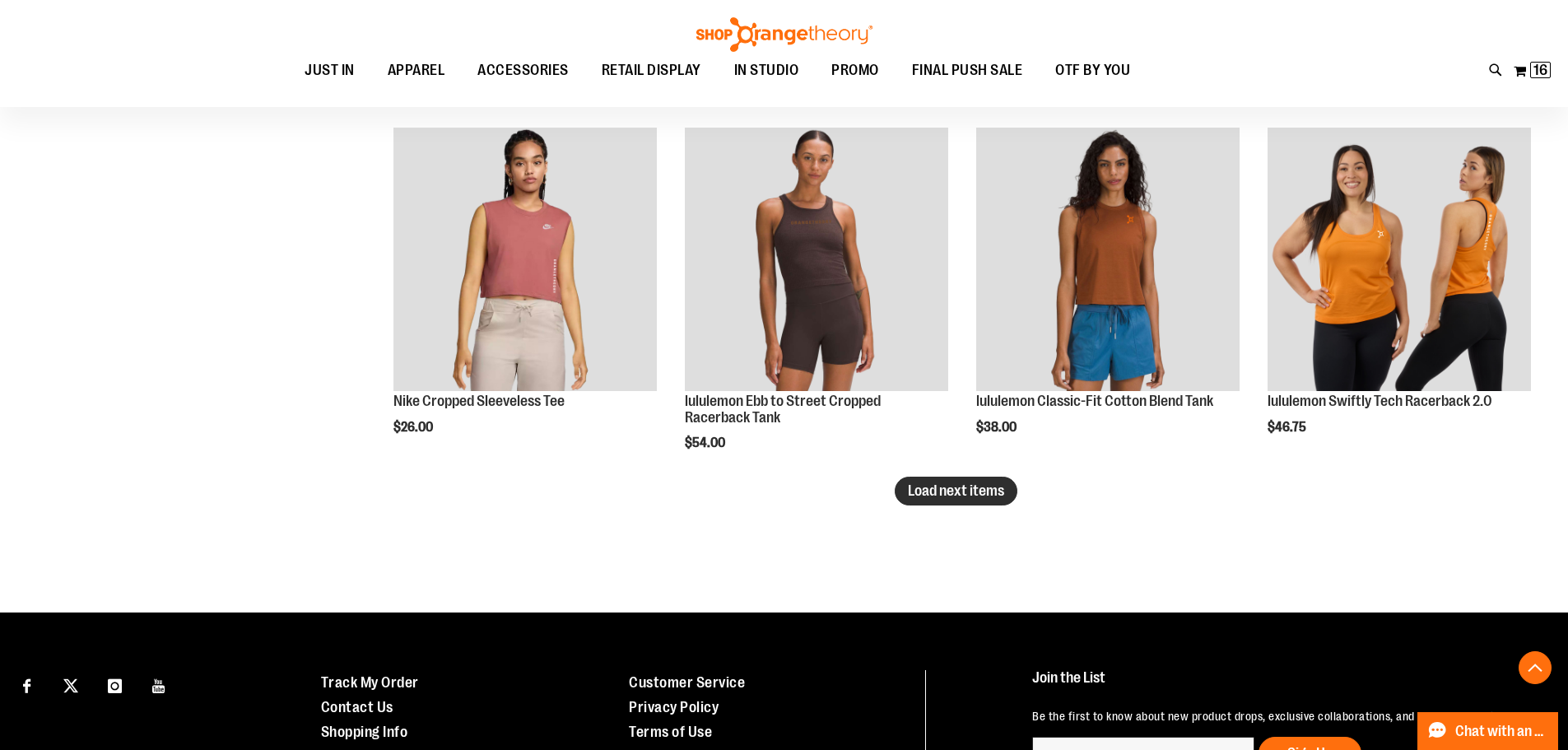
click at [962, 499] on button "Load next items" at bounding box center [956, 490] width 122 height 29
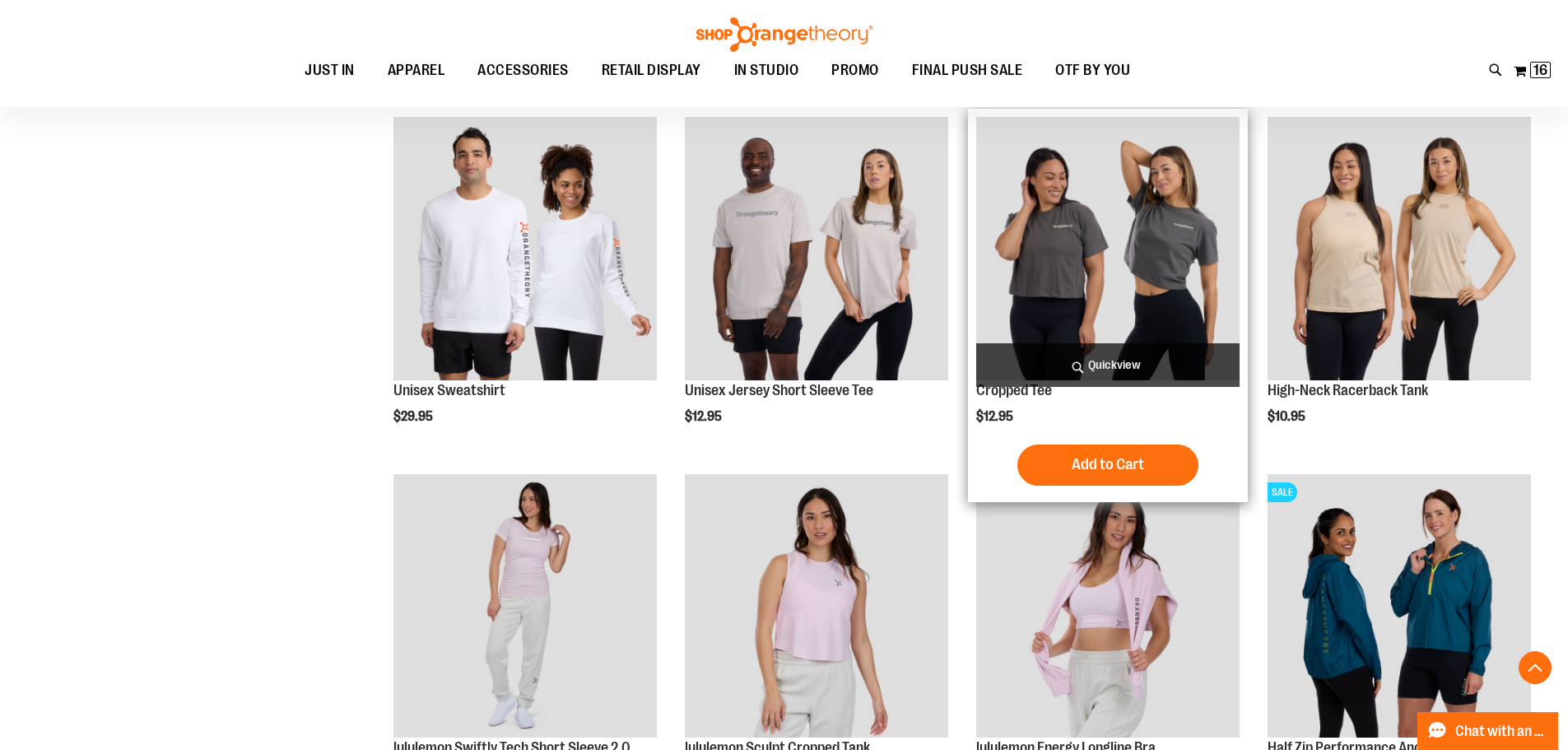
scroll to position [11508, 0]
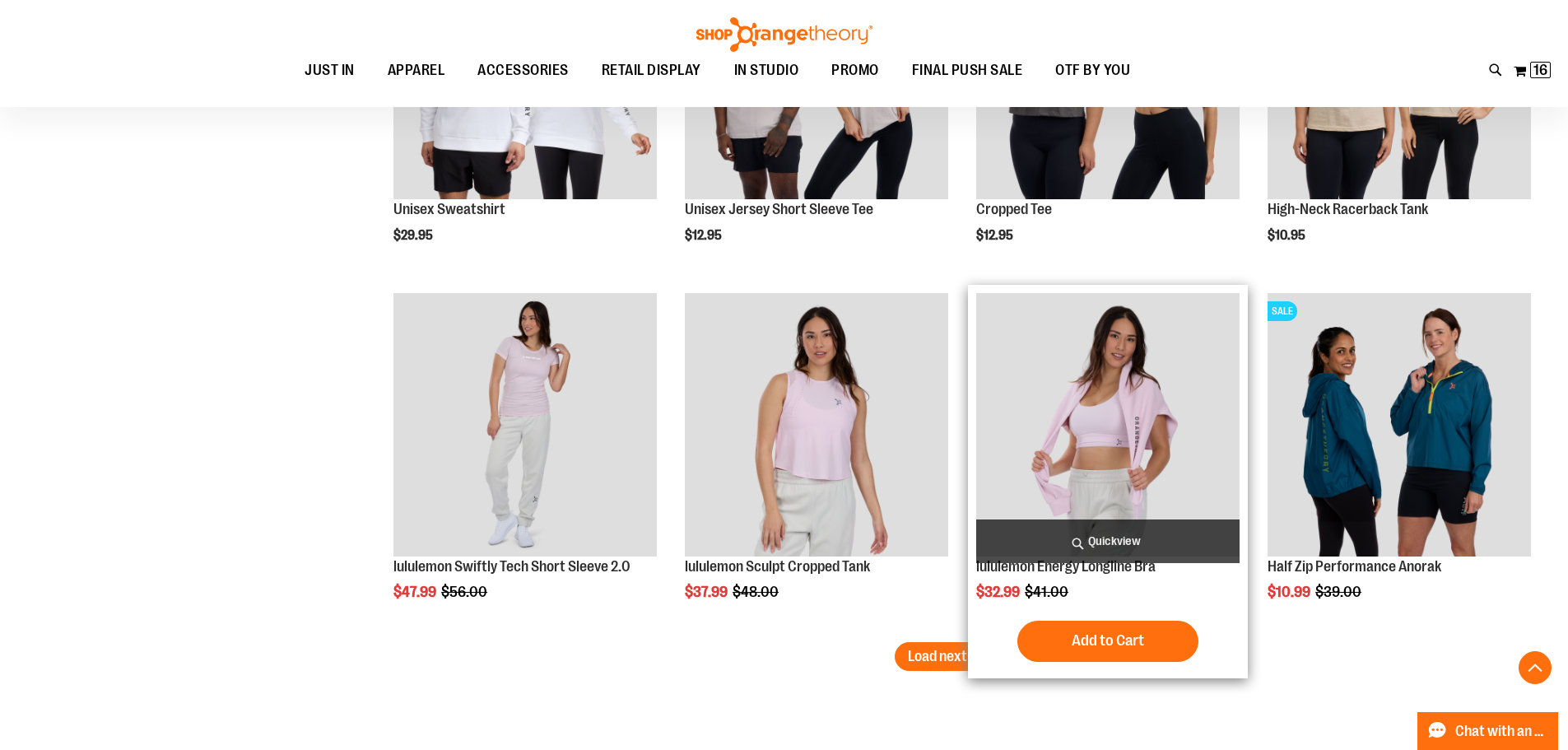
click at [1008, 638] on div "Add to Cart In stock" at bounding box center [1108, 641] width 263 height 41
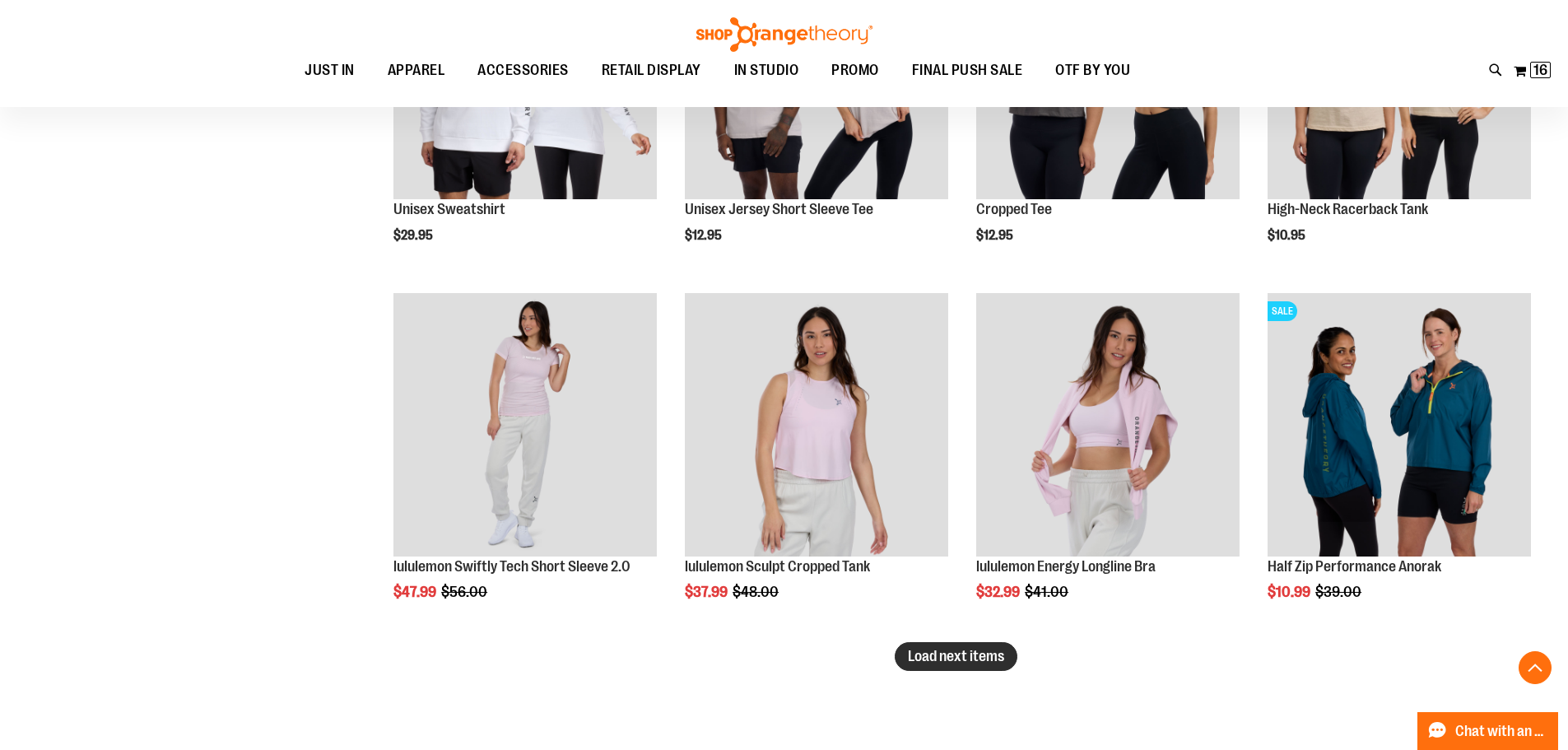
click at [958, 649] on span "Load next items" at bounding box center [956, 656] width 96 height 17
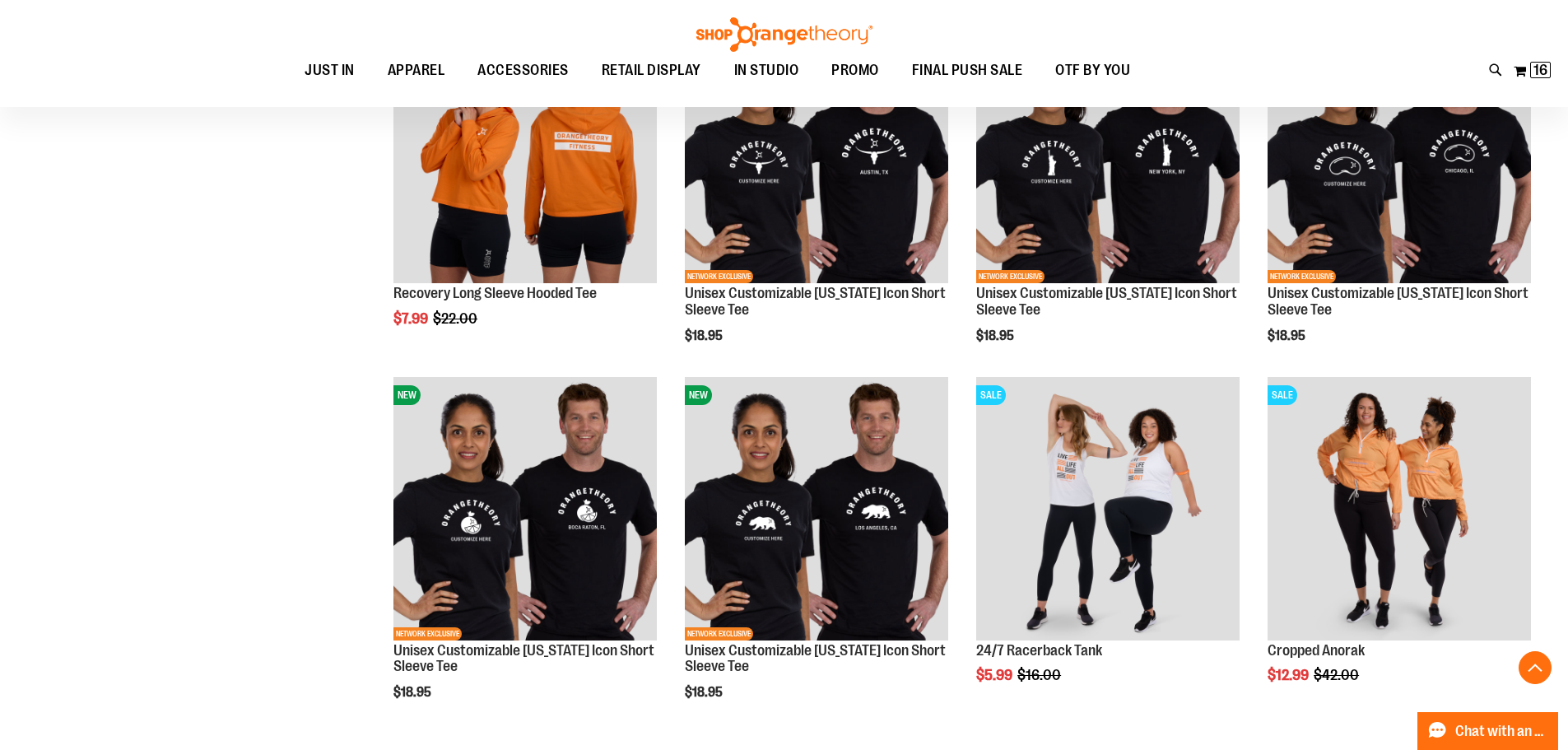
scroll to position [12578, 0]
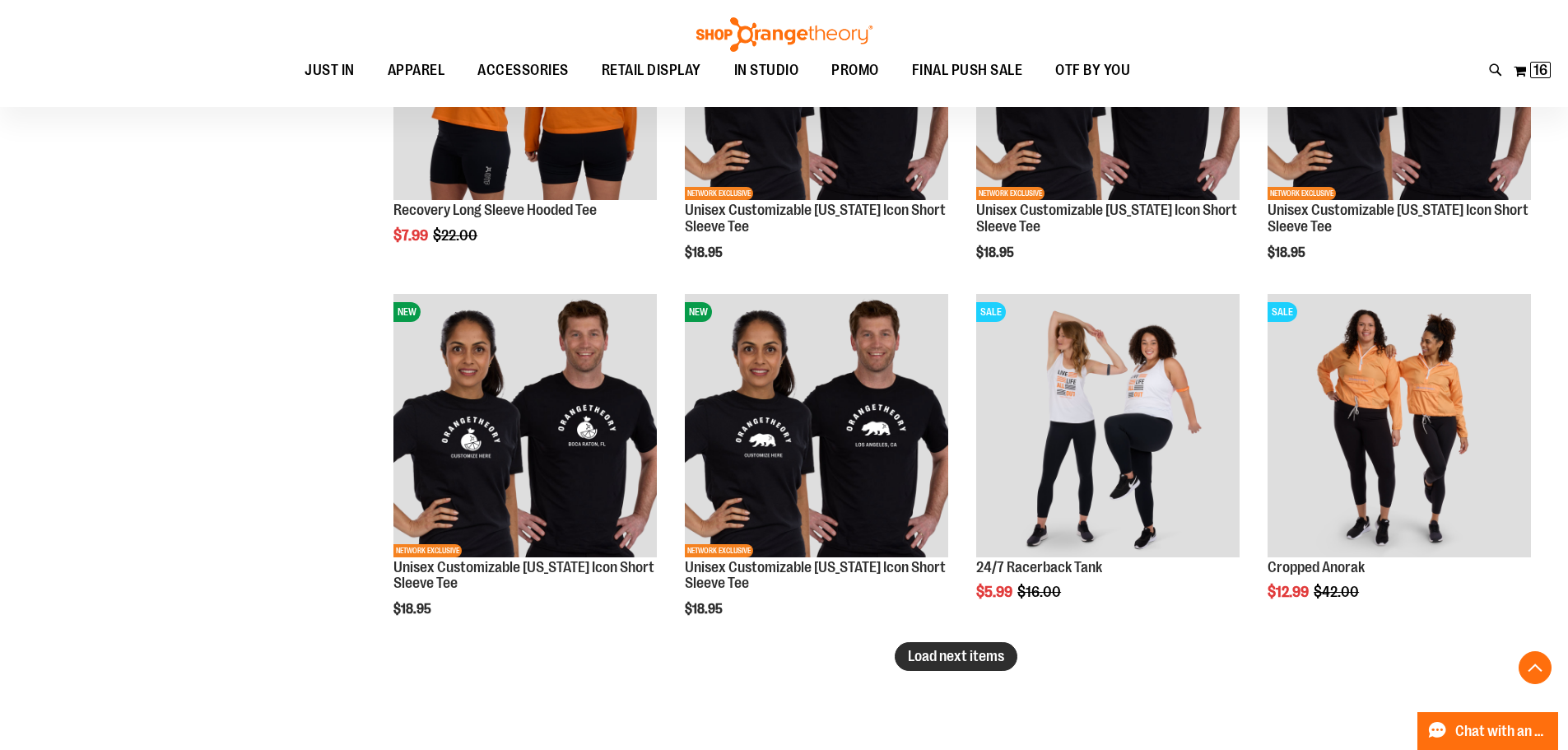
click at [966, 656] on span "Load next items" at bounding box center [956, 656] width 96 height 17
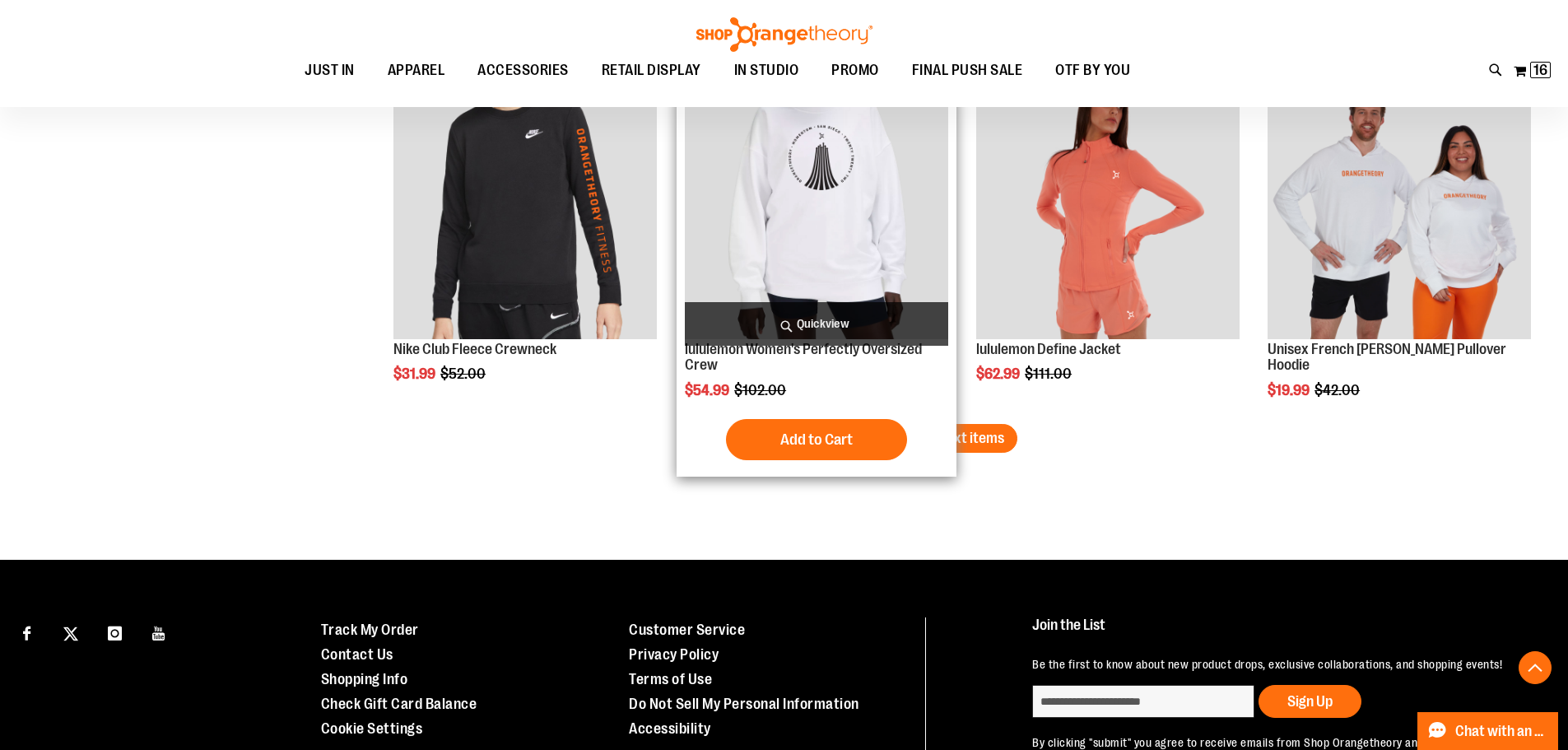
scroll to position [13895, 0]
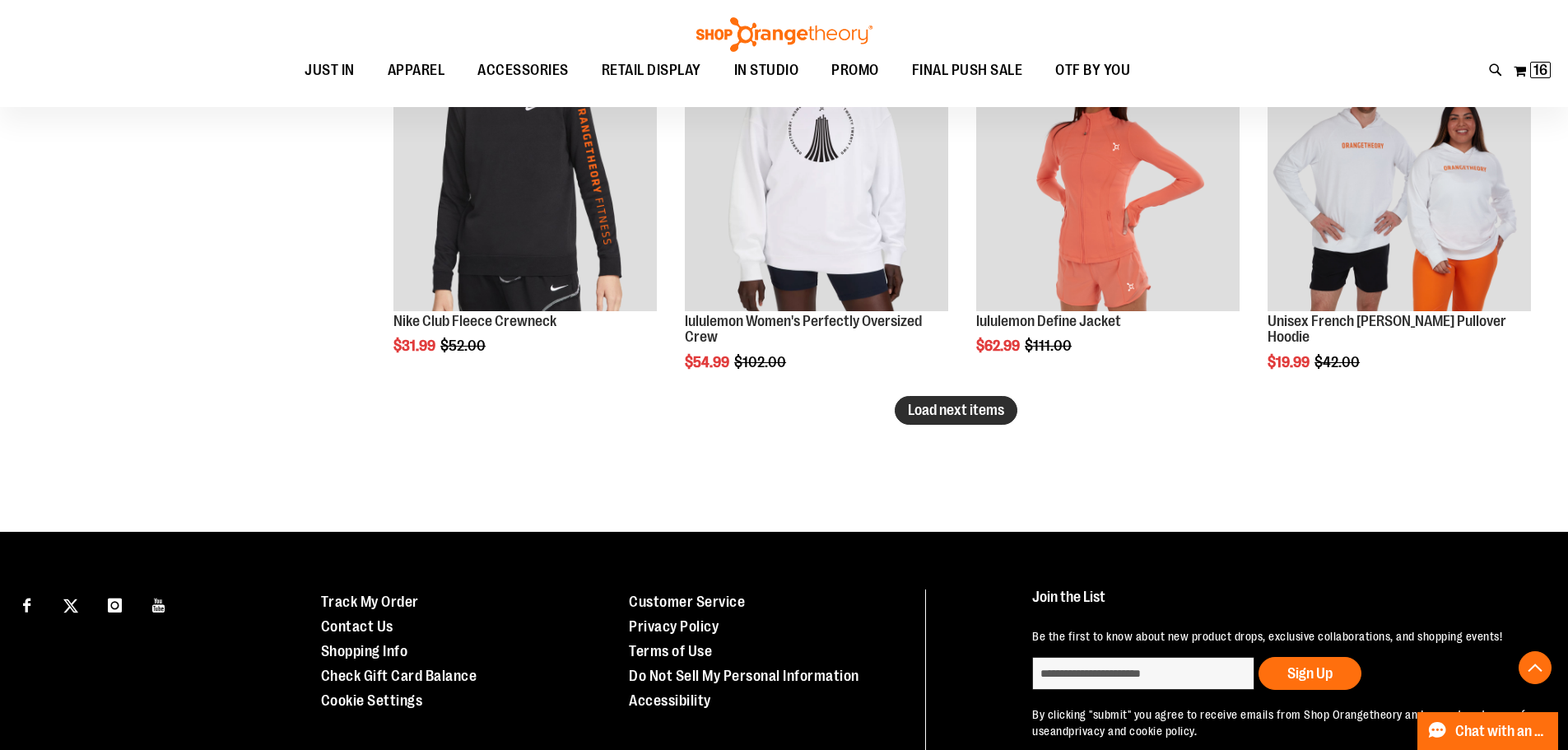
click at [962, 419] on button "Load next items" at bounding box center [956, 410] width 122 height 29
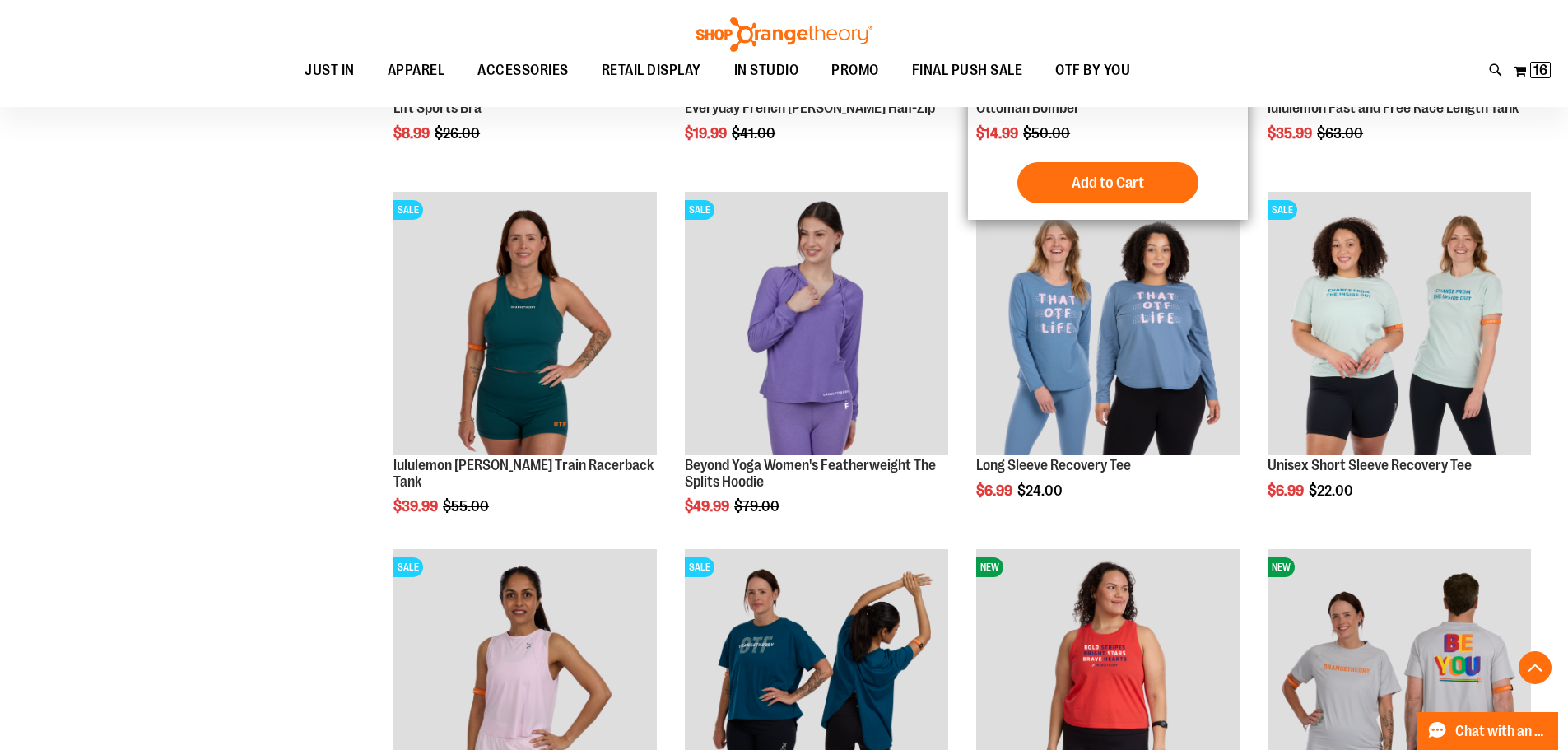
scroll to position [13977, 0]
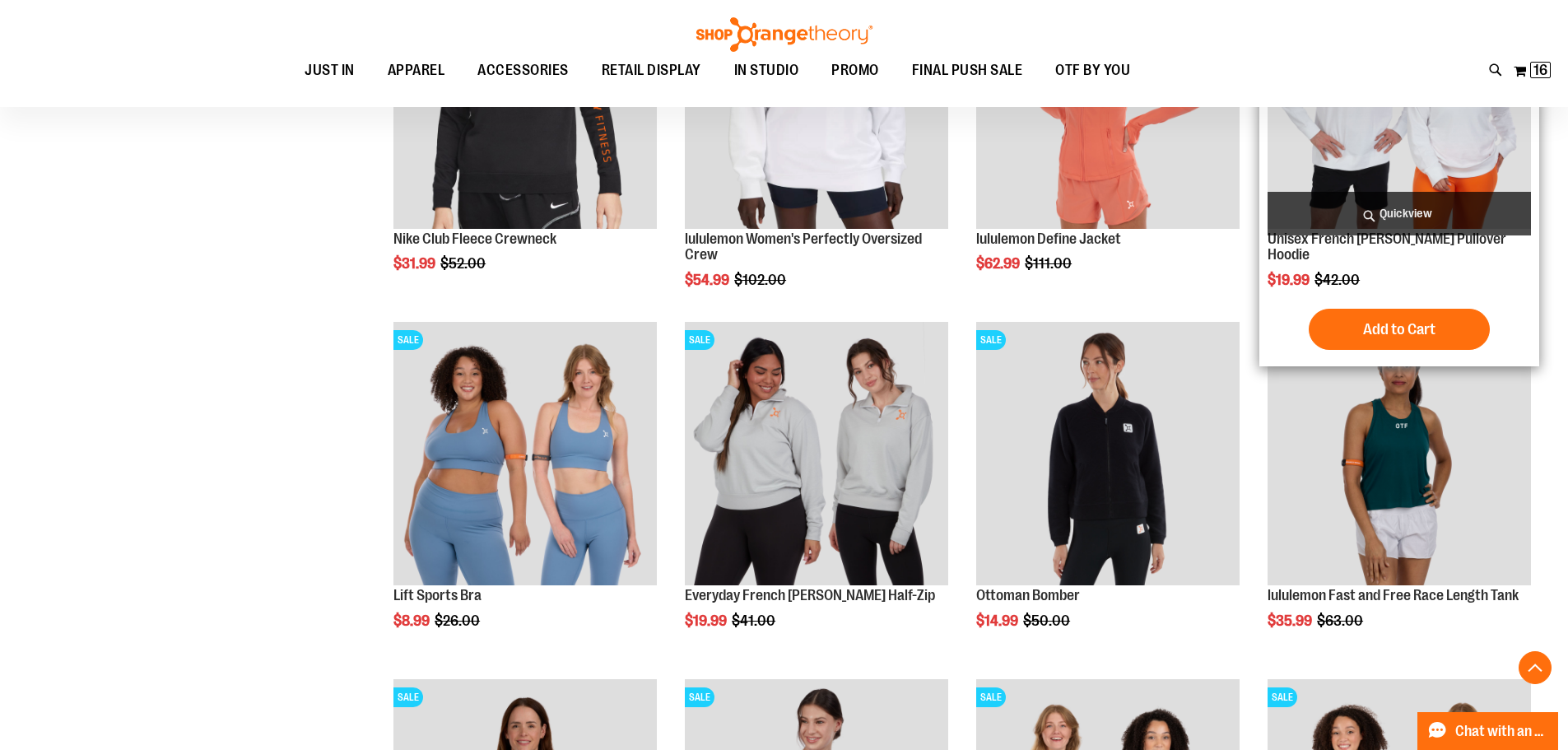
click at [1421, 181] on img "product" at bounding box center [1399, 96] width 263 height 264
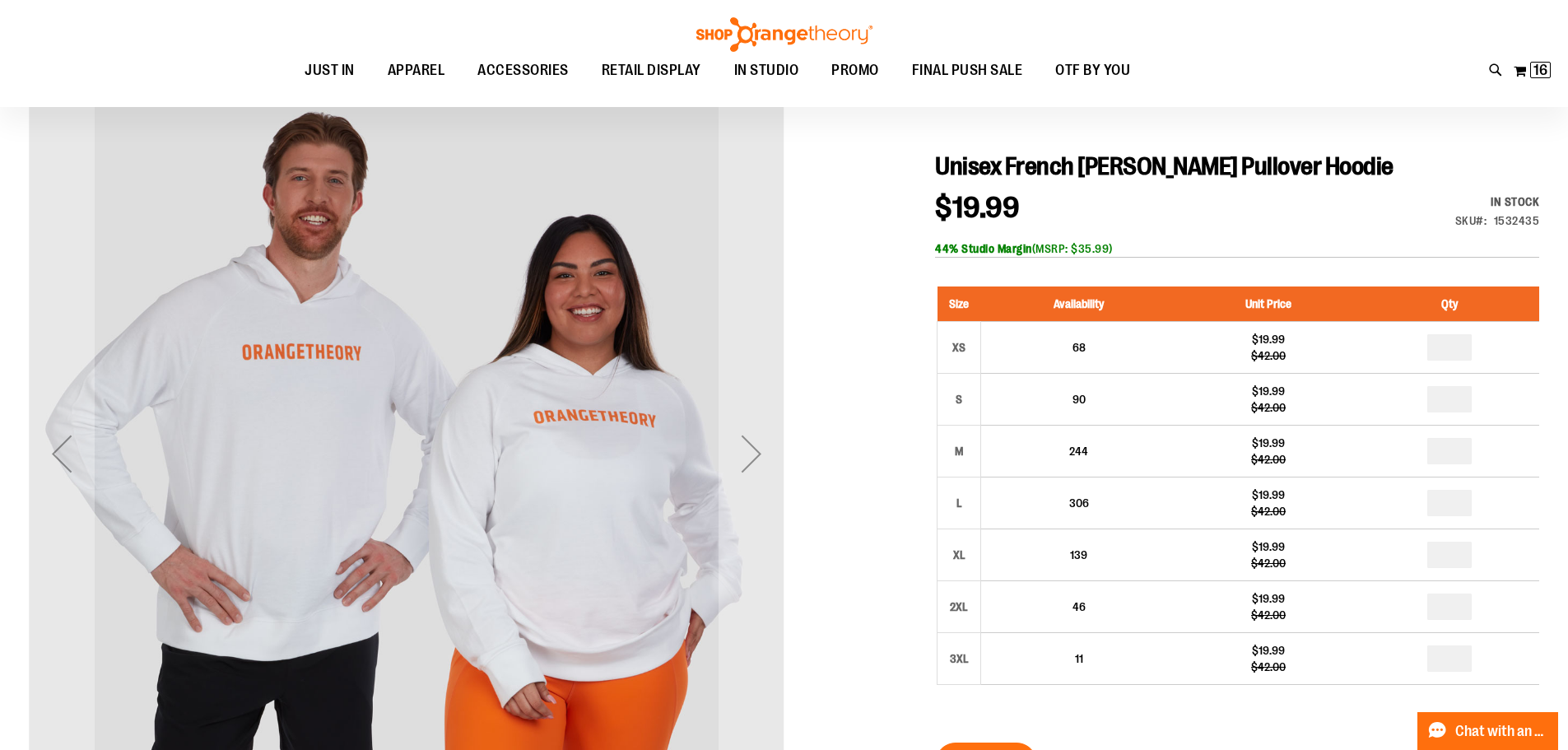
scroll to position [246, 0]
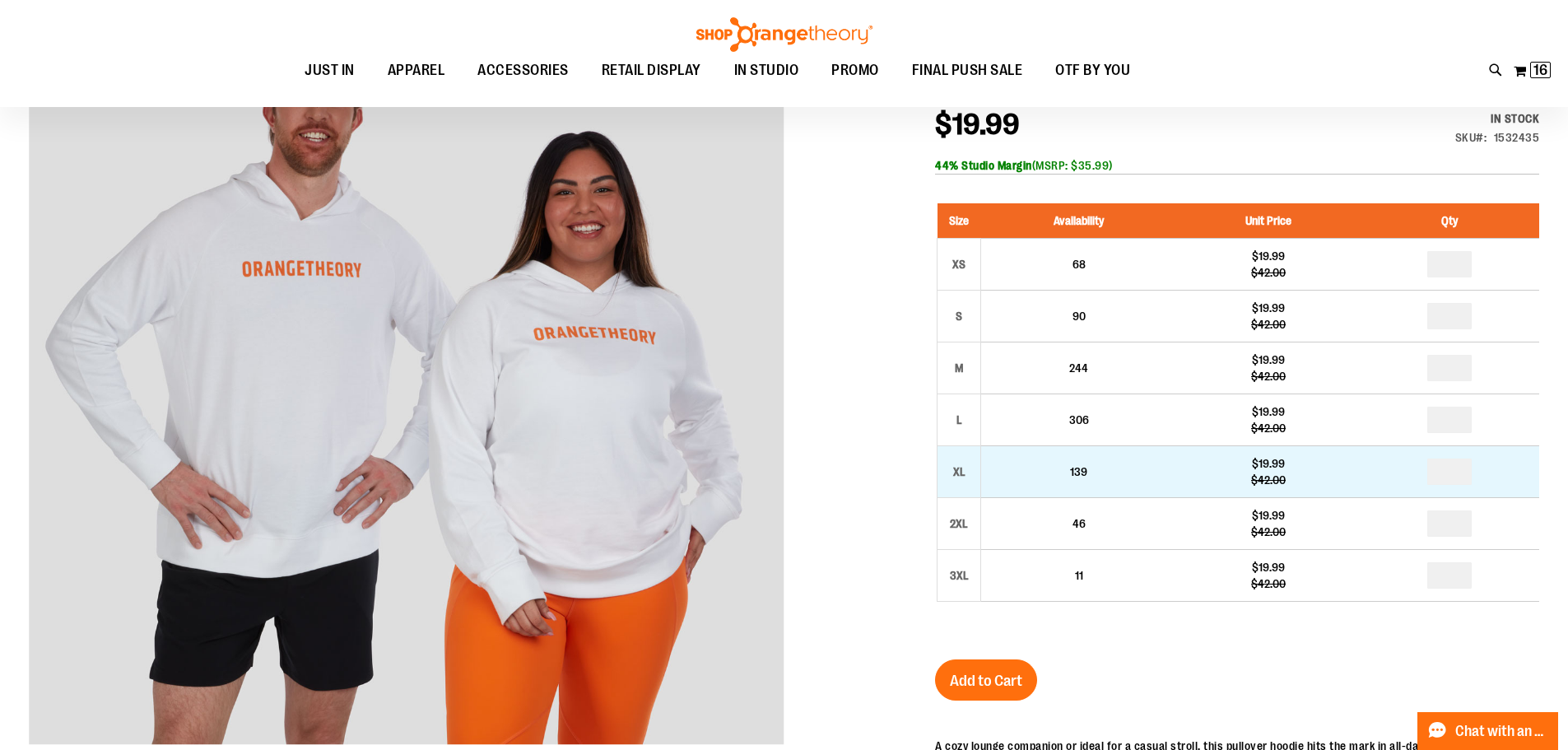
type input "**********"
click at [1445, 475] on input "number" at bounding box center [1449, 471] width 45 height 26
type input "*"
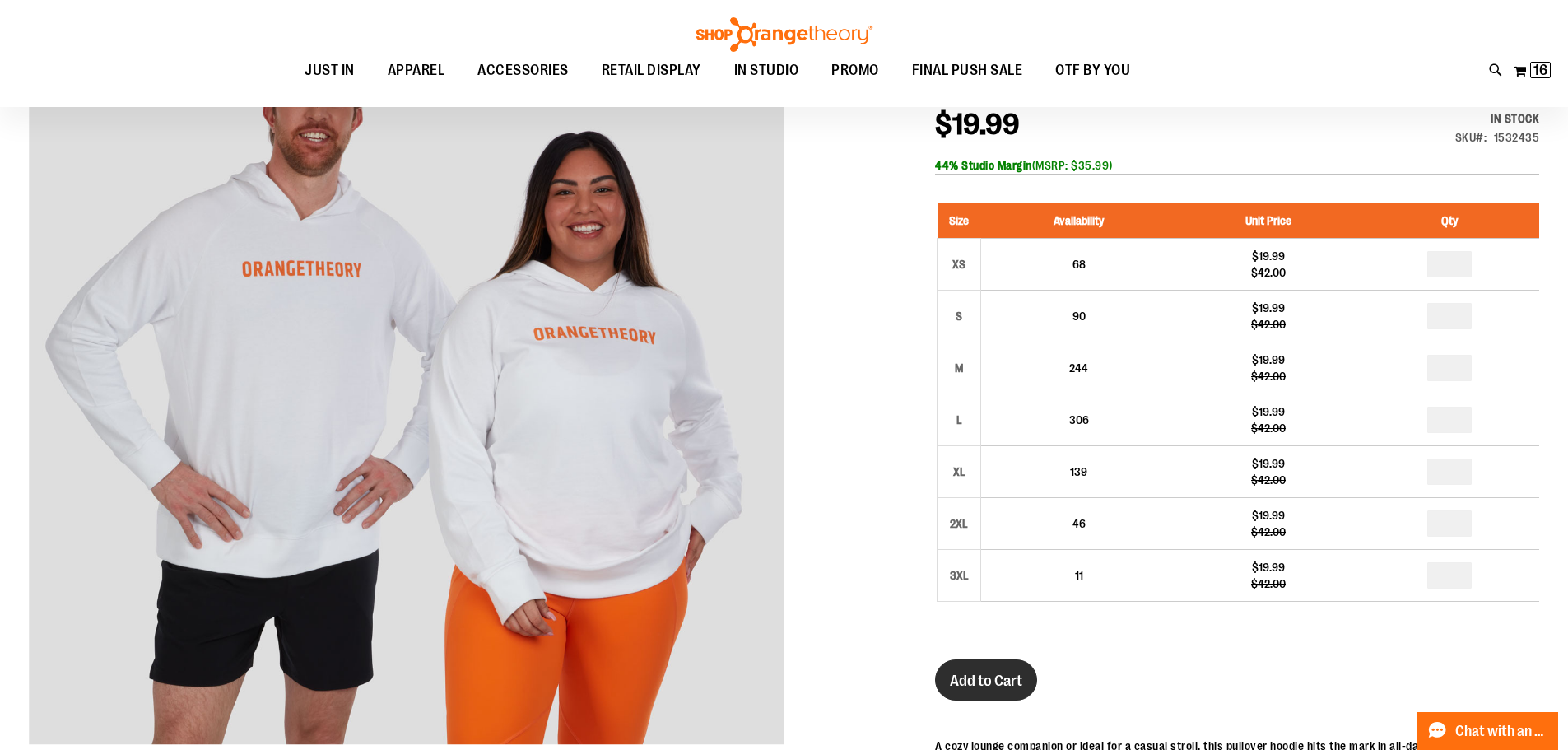
click at [1010, 674] on span "Add to Cart" at bounding box center [985, 680] width 73 height 18
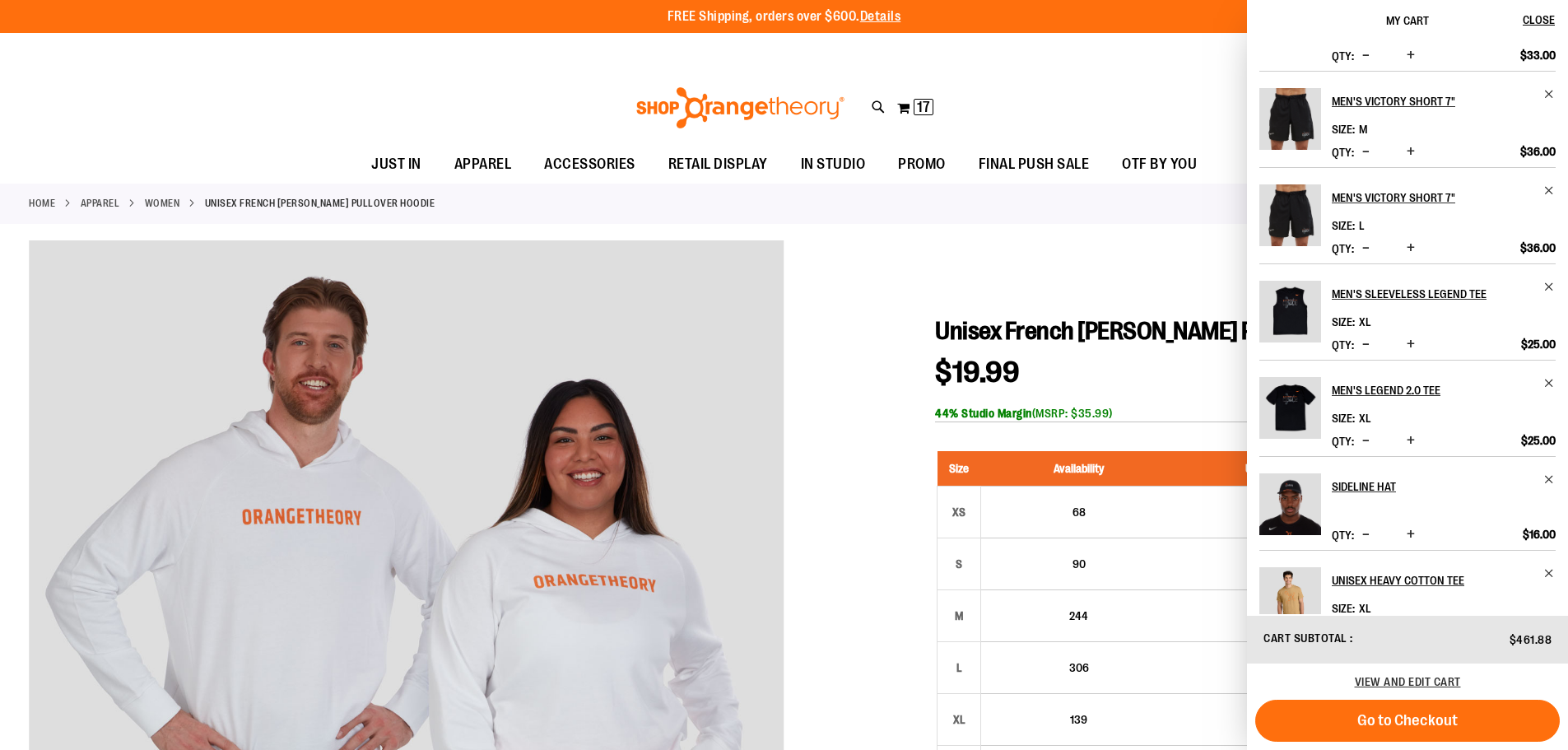
scroll to position [389, 0]
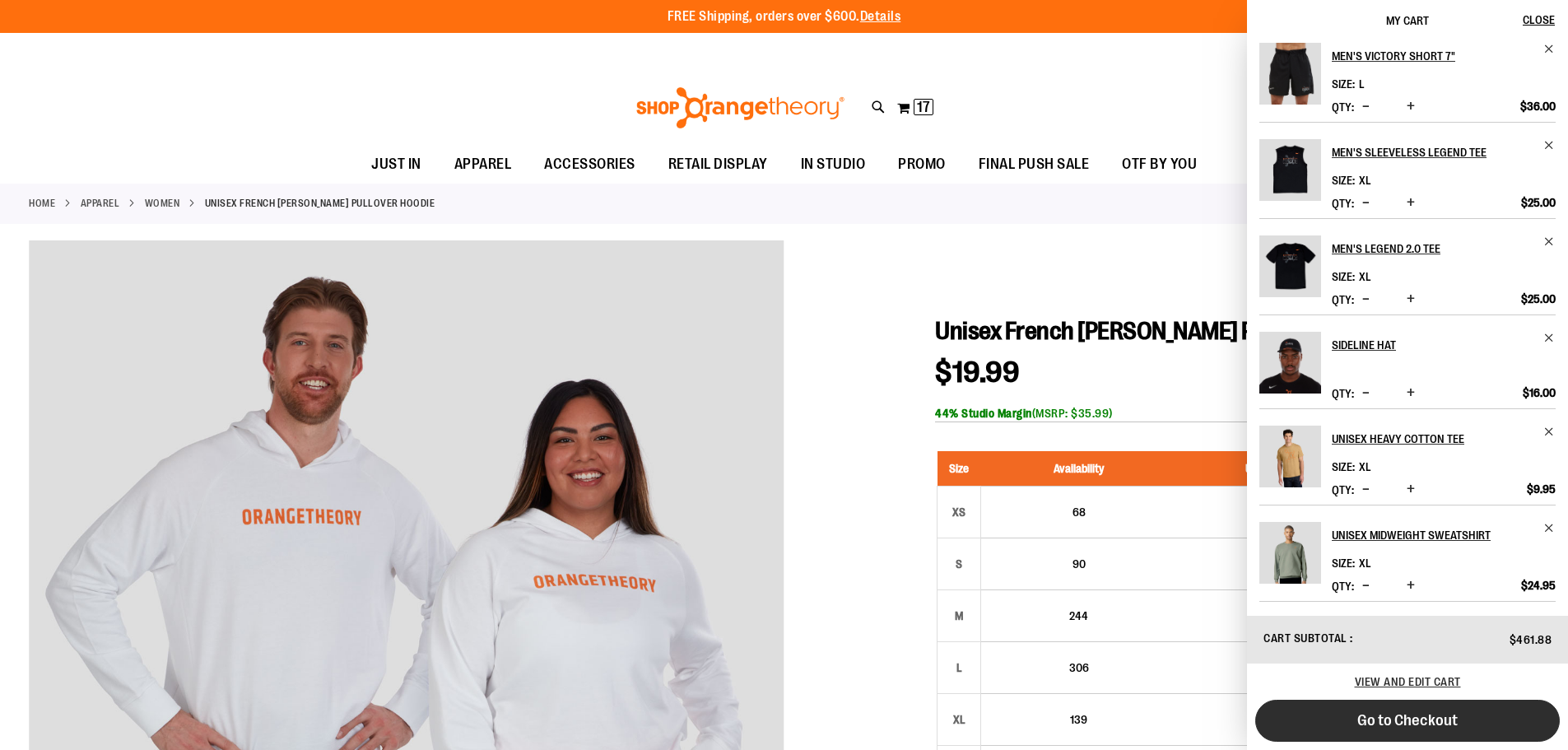
click at [1462, 724] on button "Go to Checkout" at bounding box center [1407, 721] width 304 height 42
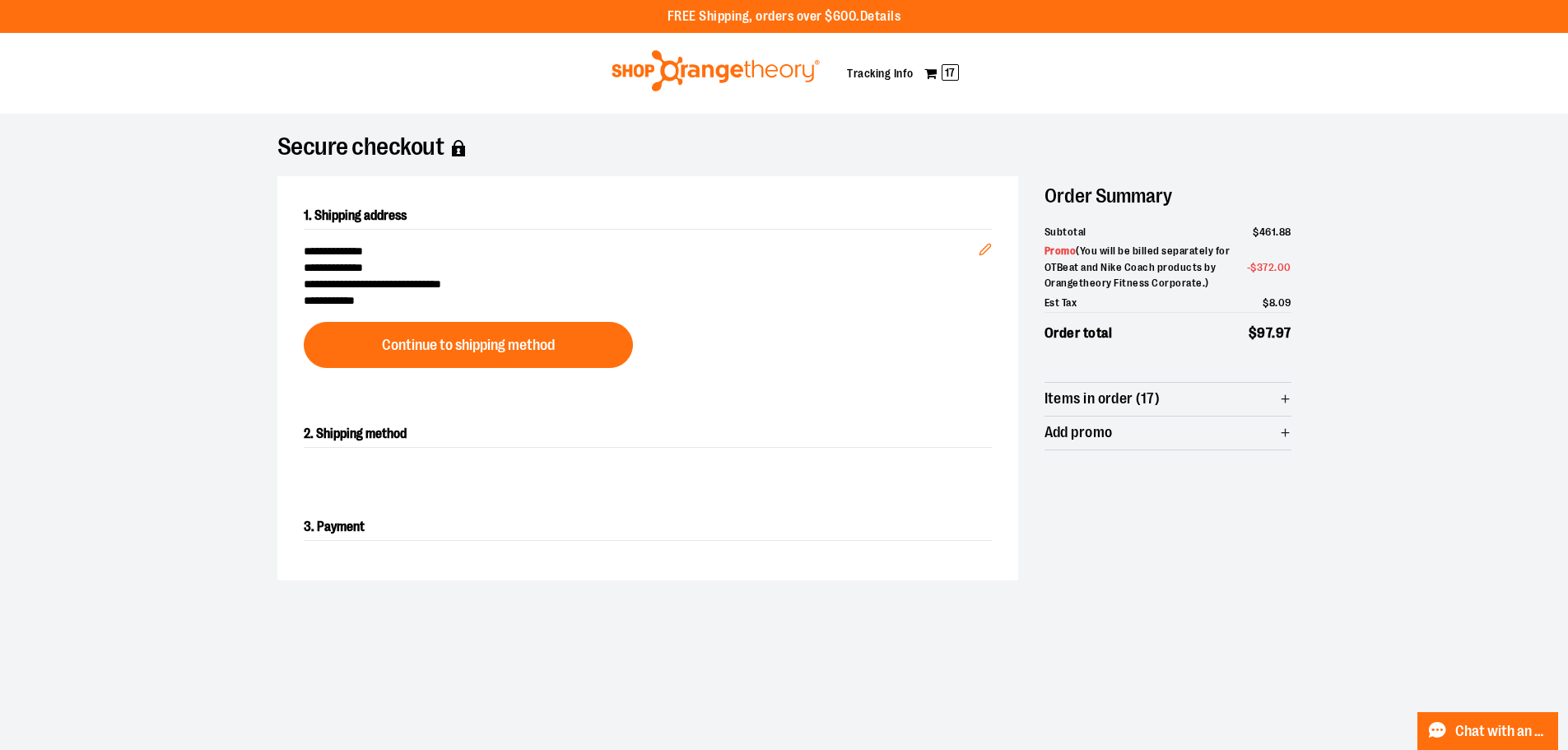
click at [1161, 399] on span "Items in order (17)" at bounding box center [1167, 399] width 247 height 33
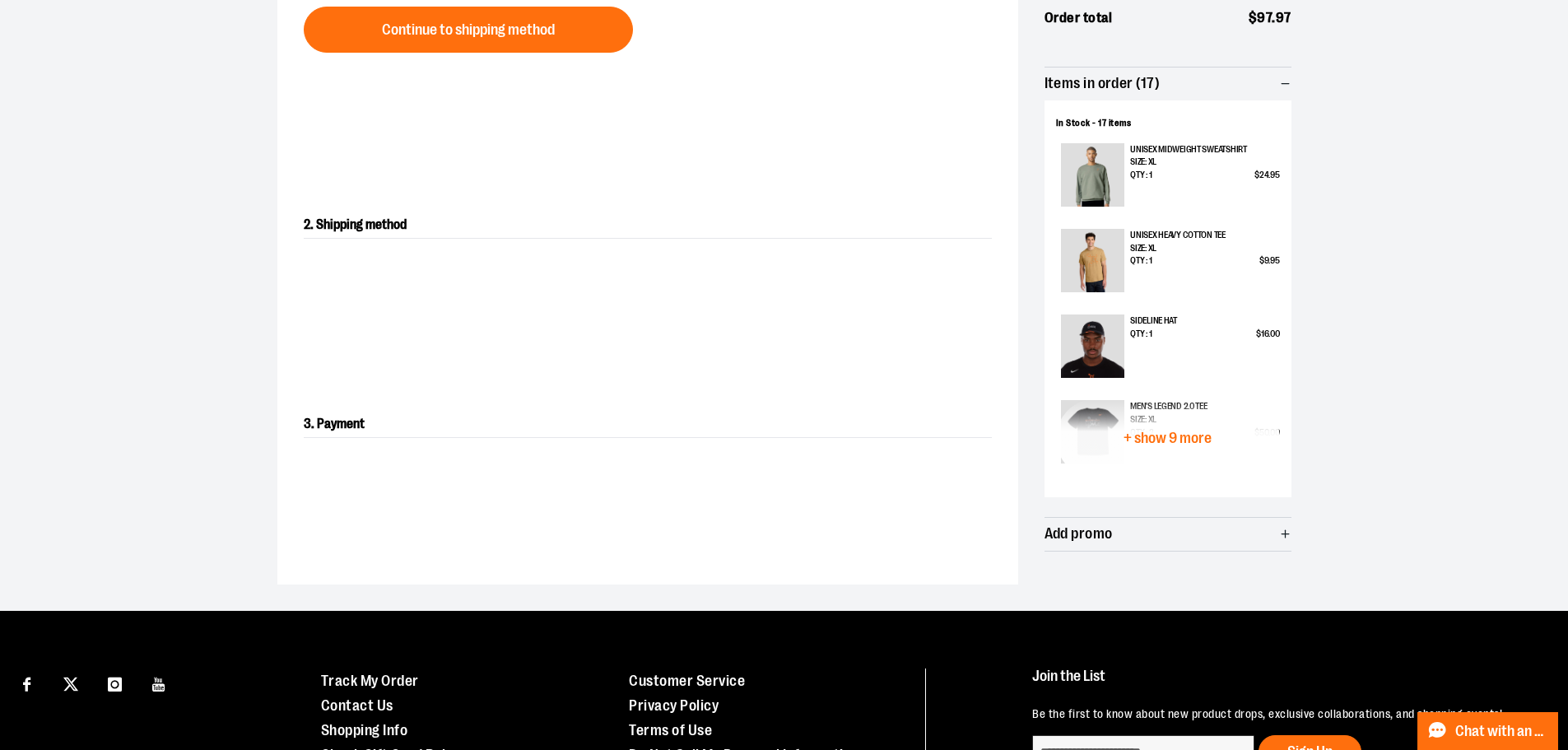
scroll to position [329, 0]
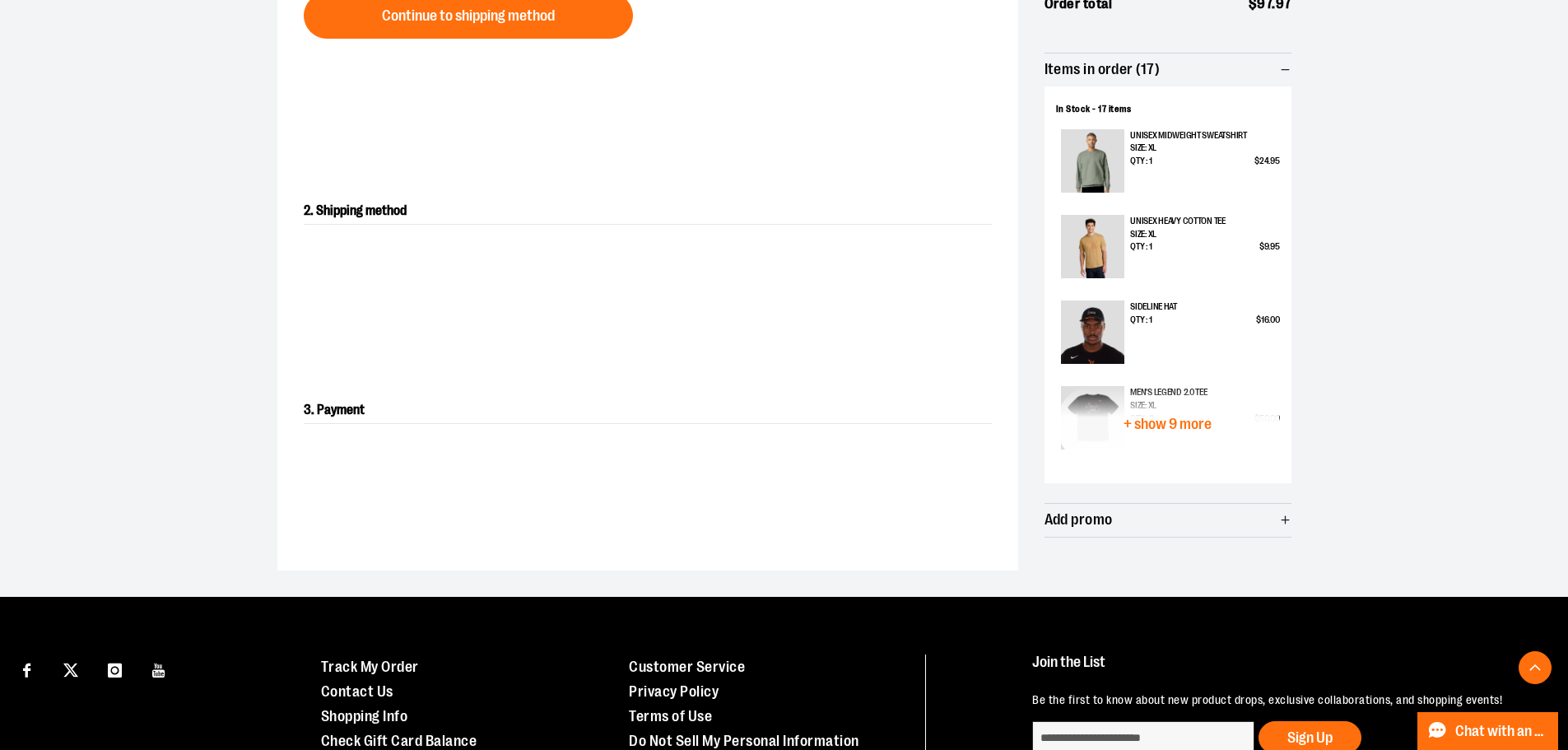
click at [1185, 418] on span "+ show 9 more" at bounding box center [1167, 425] width 88 height 16
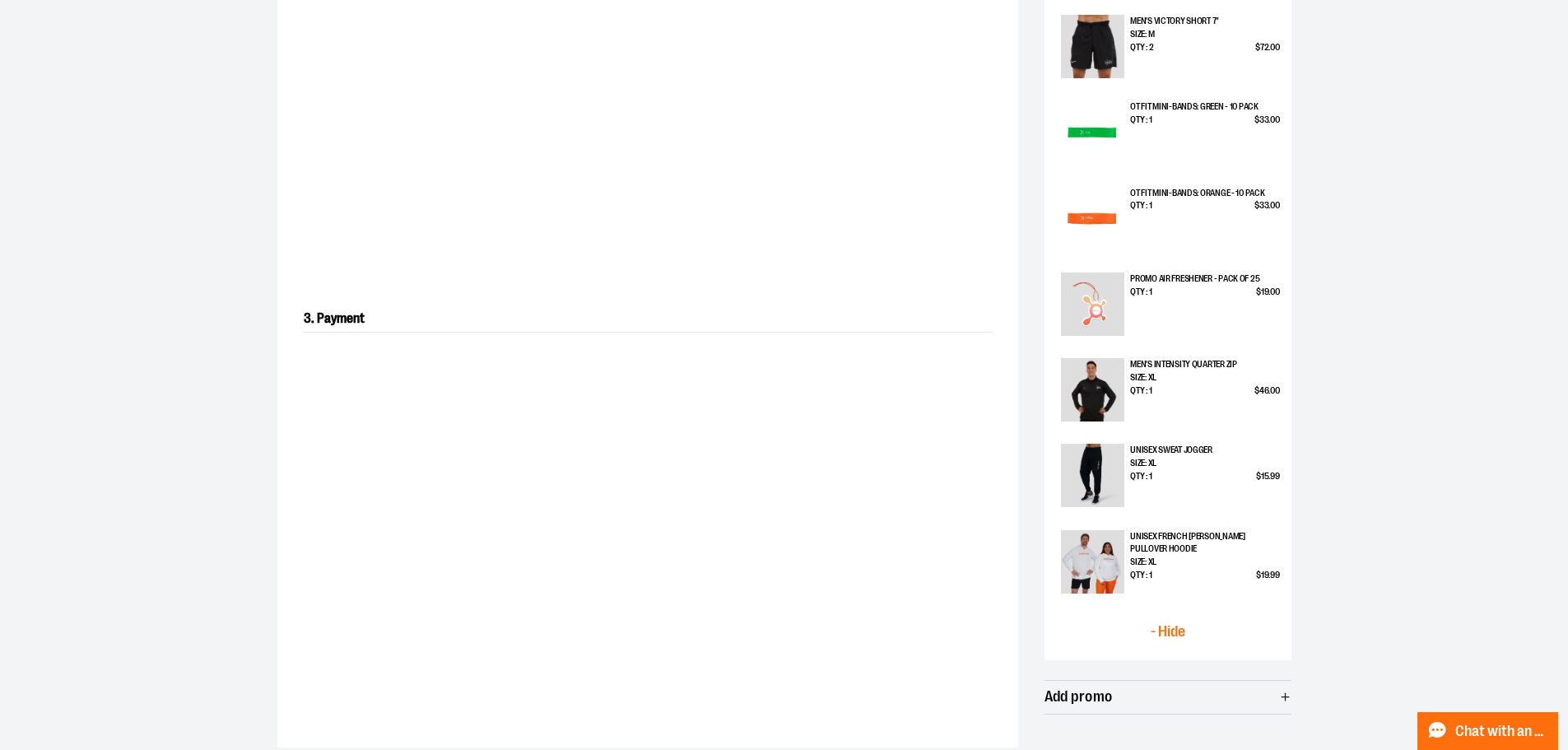
scroll to position [988, 0]
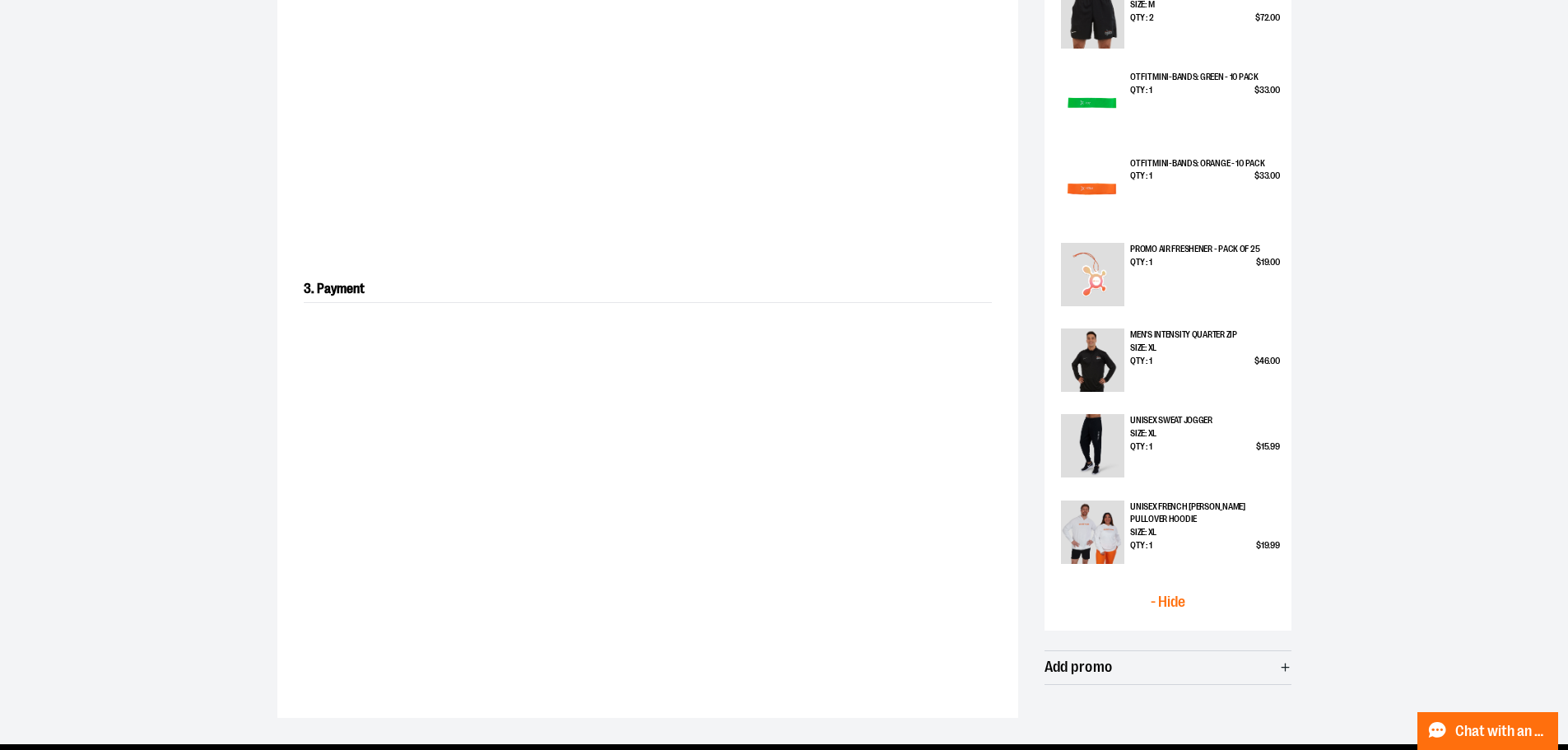
click at [1167, 598] on span "- Hide" at bounding box center [1167, 603] width 35 height 16
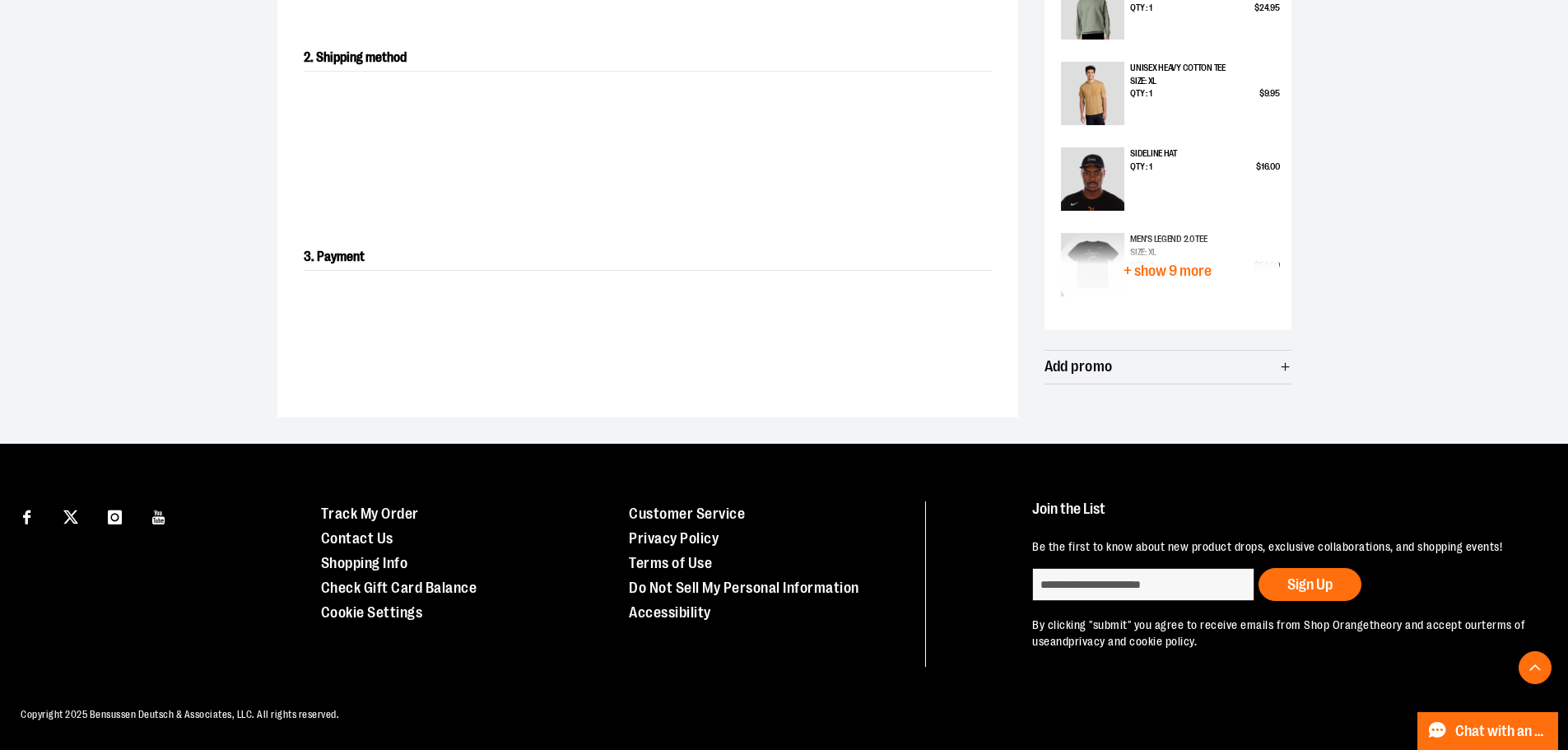
scroll to position [0, 0]
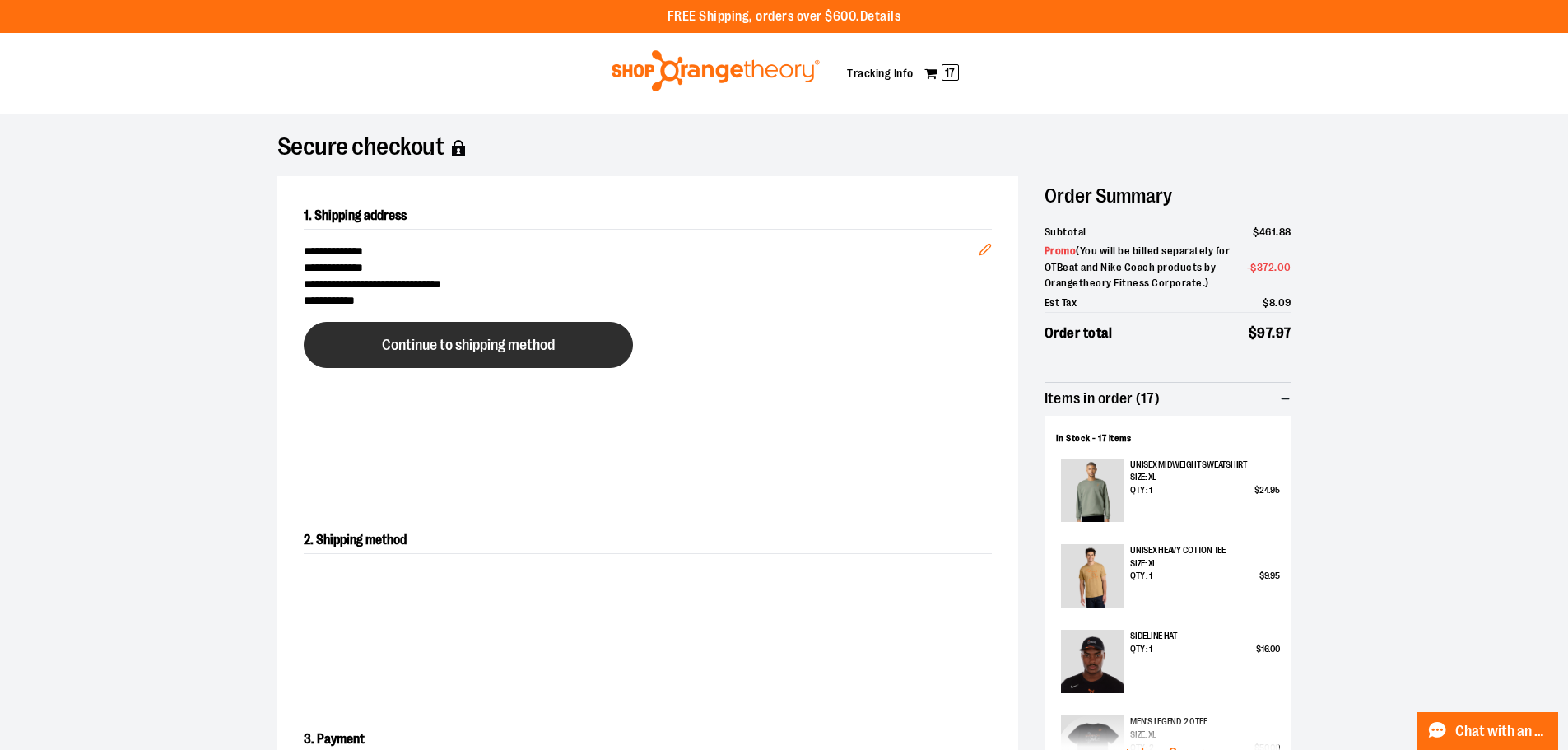
click at [566, 365] on button "Continue to shipping method" at bounding box center [467, 345] width 329 height 46
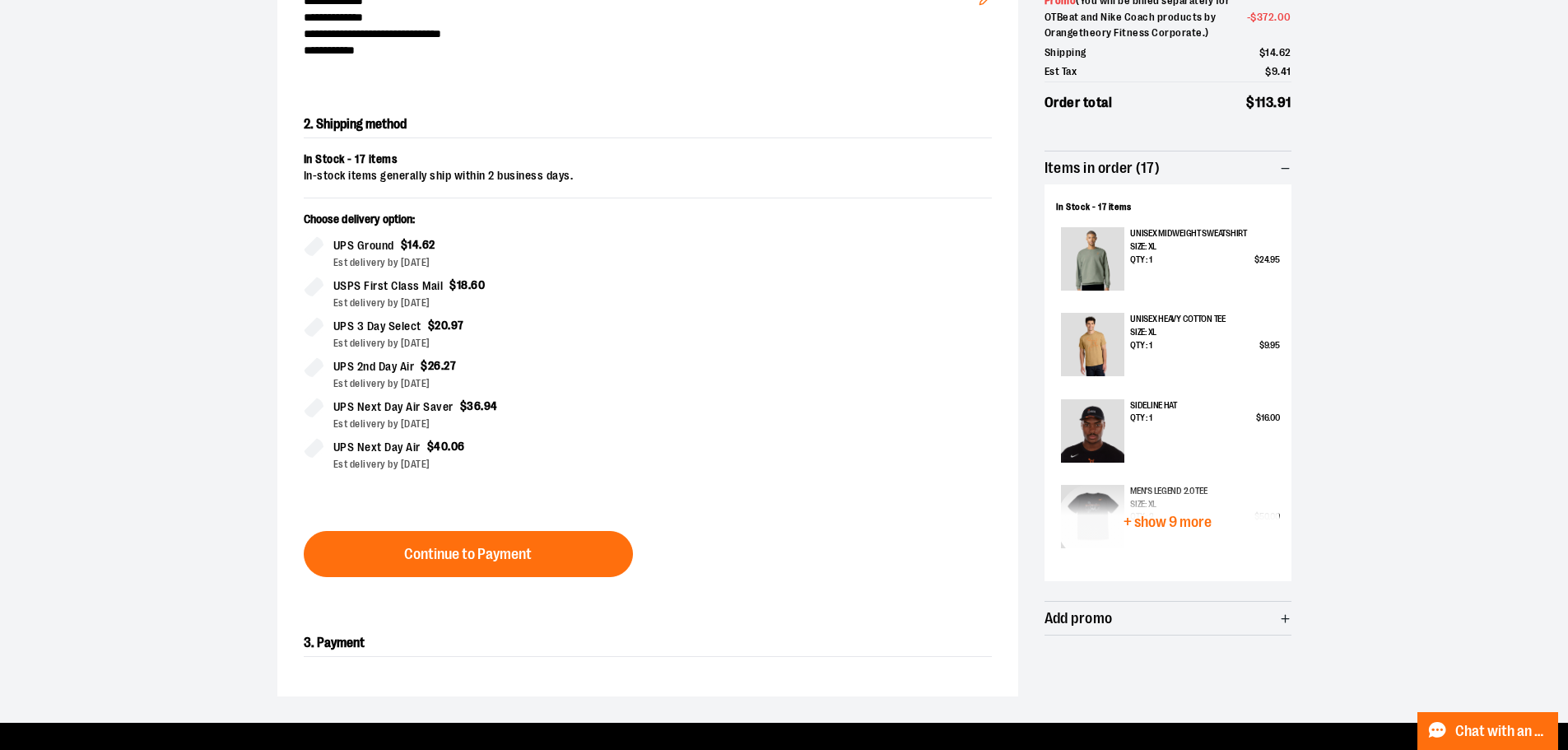
scroll to position [265, 0]
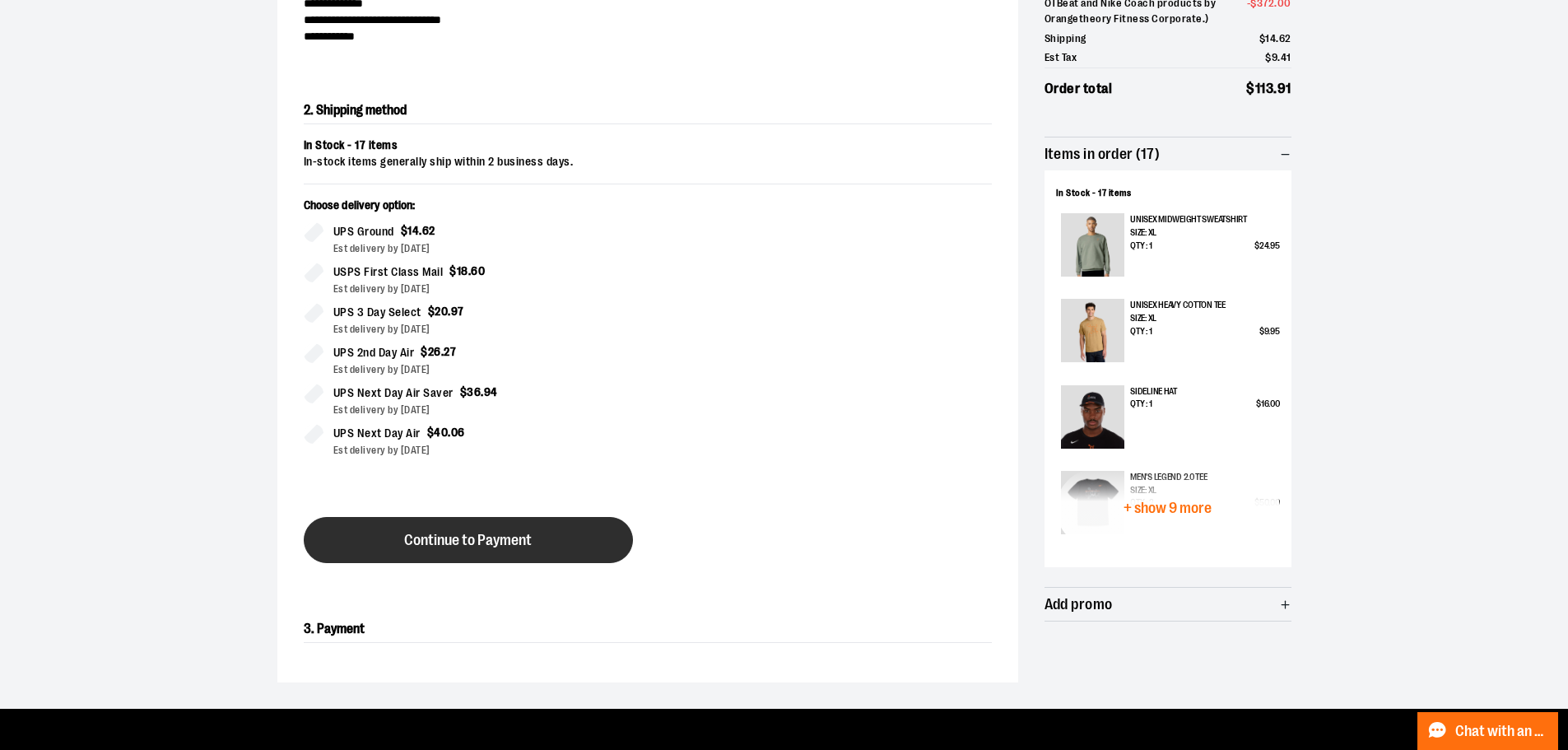
click at [470, 547] on span "Continue to Payment" at bounding box center [467, 541] width 127 height 16
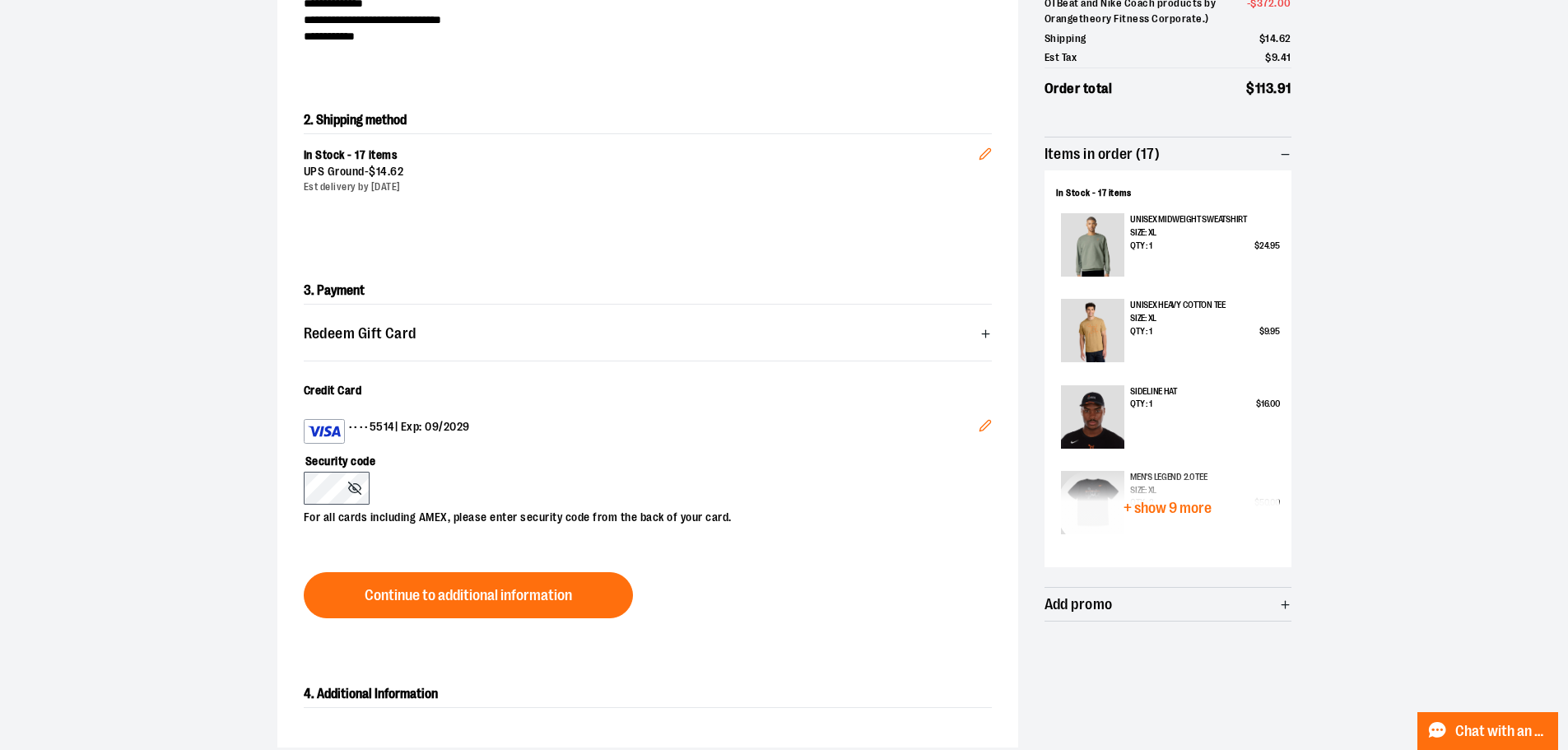
click at [480, 420] on div "•••• 5514 | Exp: 09/2029" at bounding box center [640, 431] width 675 height 25
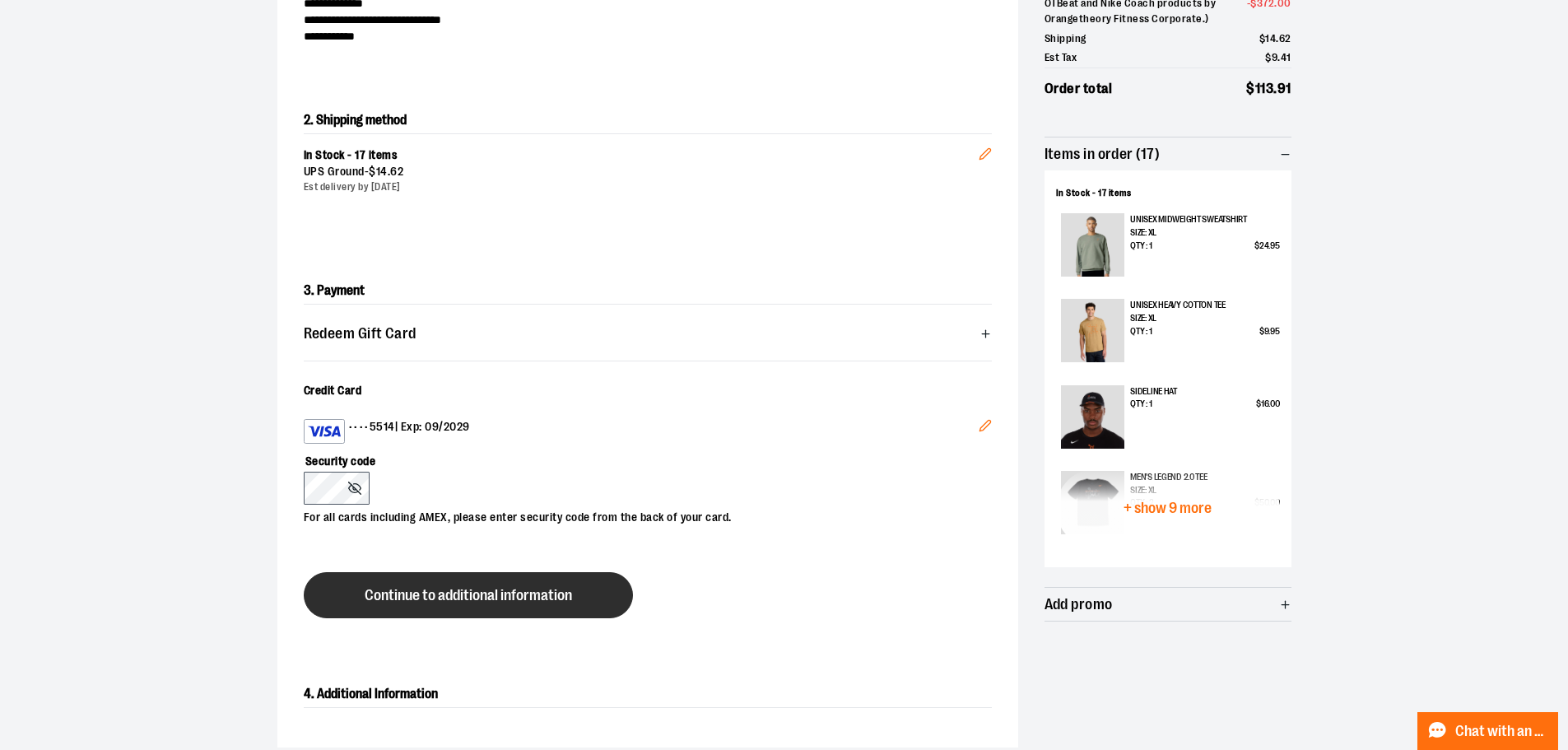
click at [484, 583] on button "Continue to additional information" at bounding box center [467, 595] width 329 height 46
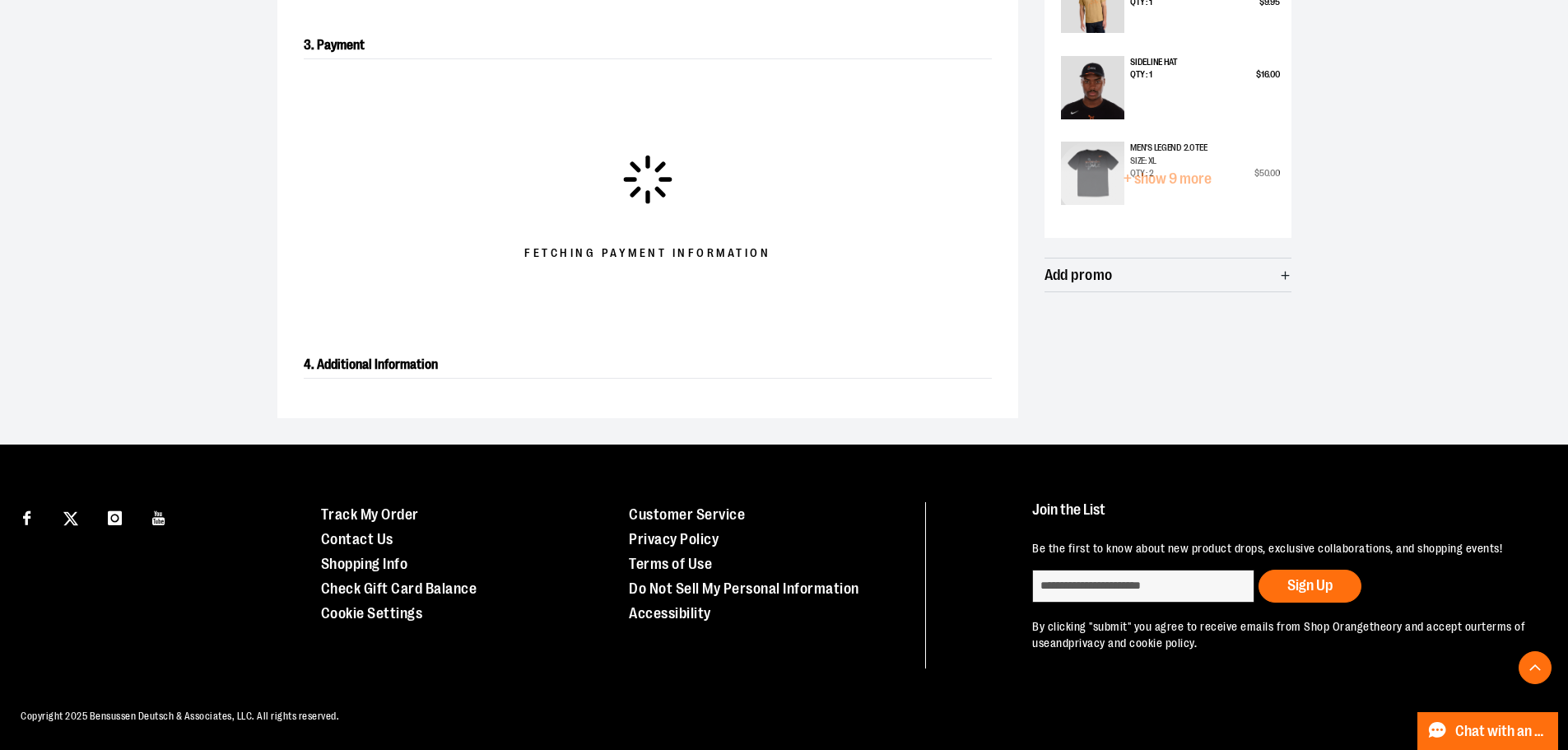
scroll to position [643, 0]
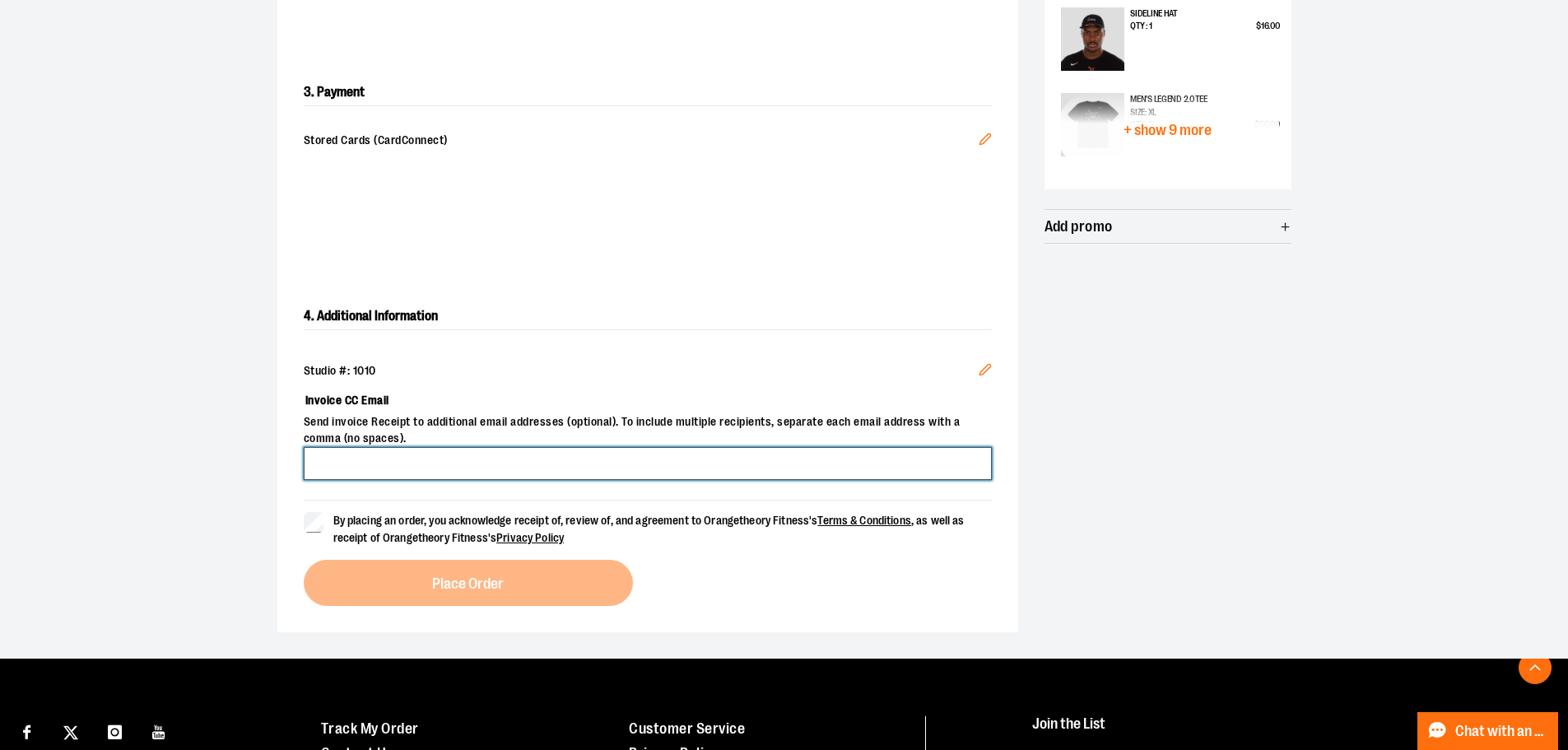
click at [521, 468] on input "Invoice CC Email" at bounding box center [647, 463] width 688 height 33
type input "**********"
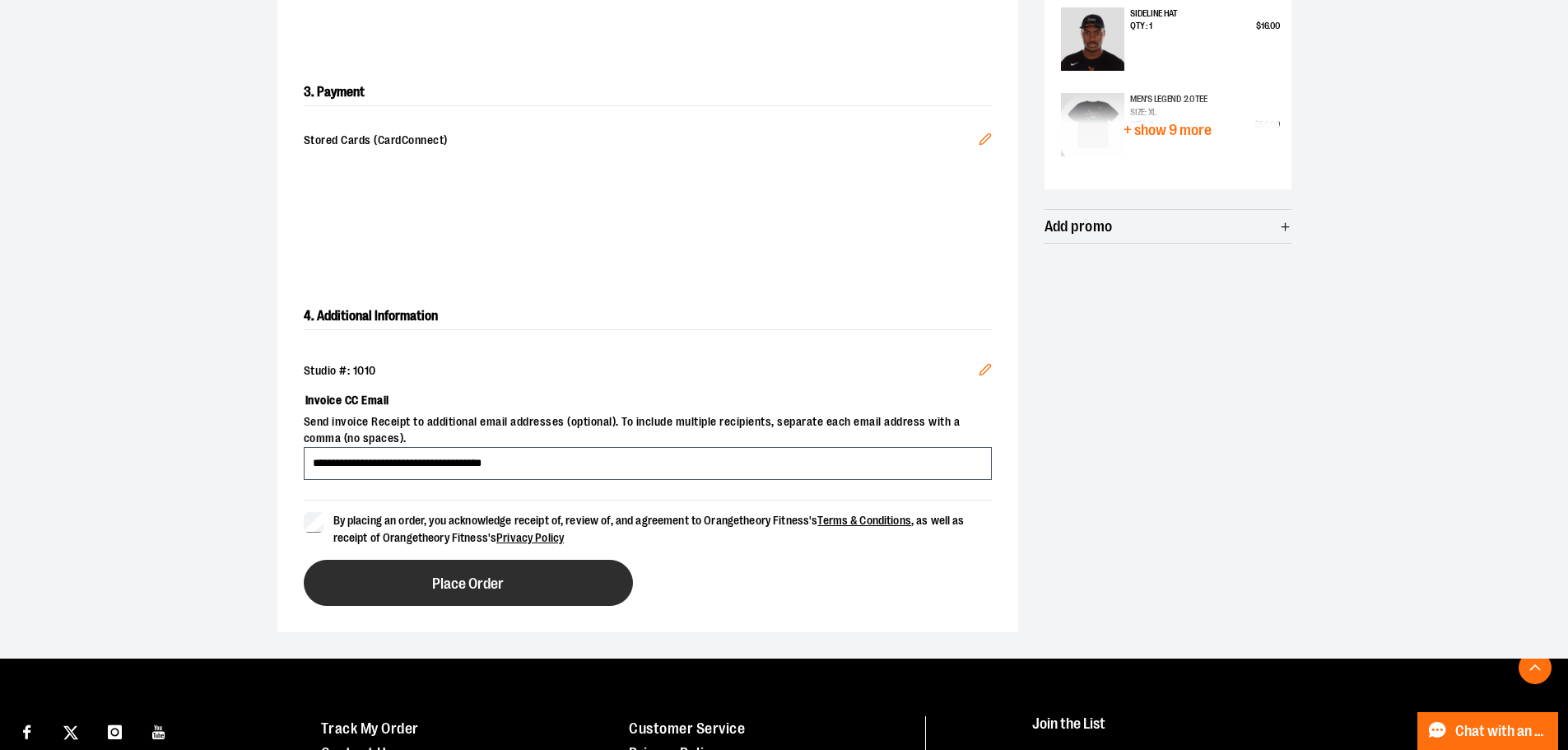
click at [444, 598] on button "Place Order" at bounding box center [467, 583] width 329 height 46
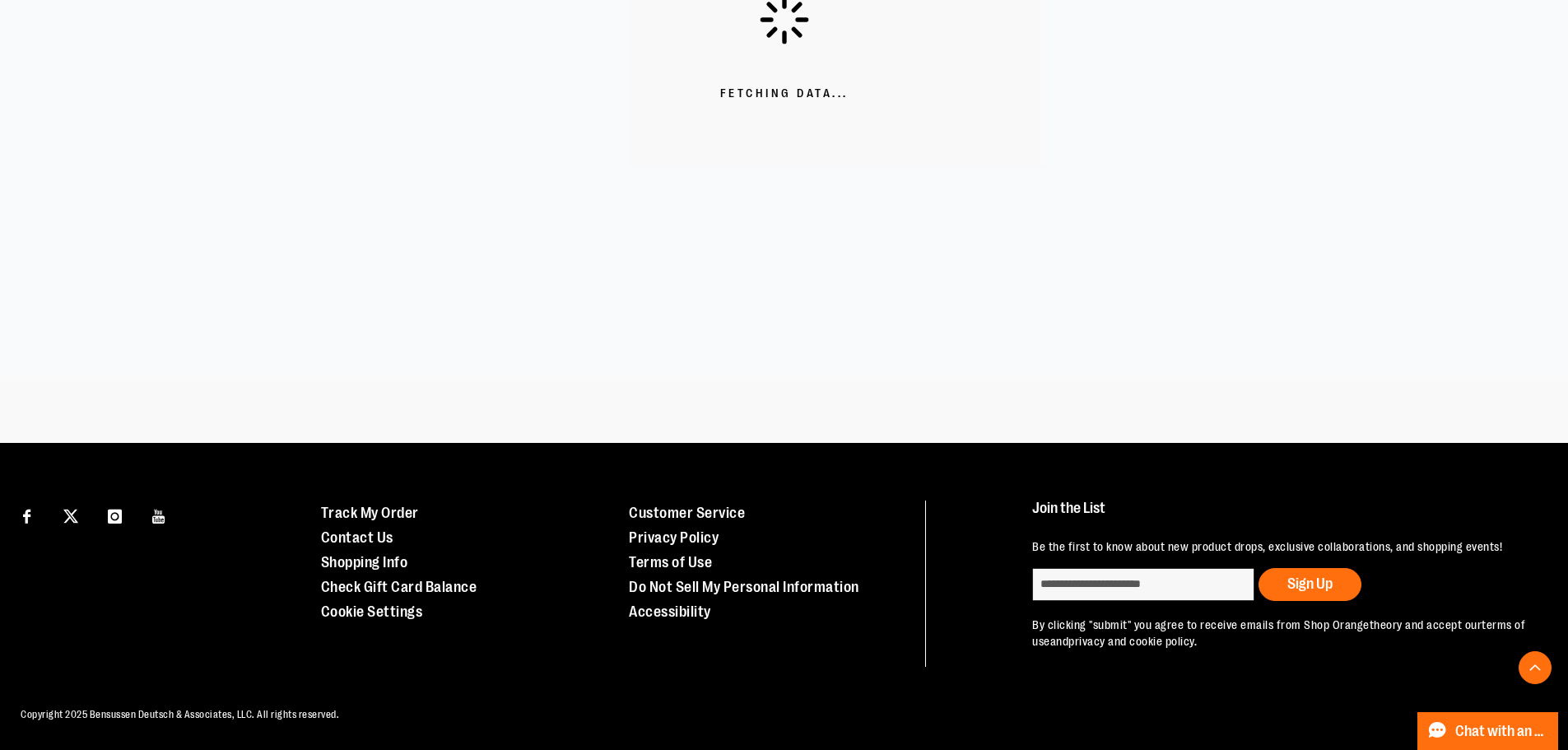
scroll to position [461, 0]
